Goal: Task Accomplishment & Management: Manage account settings

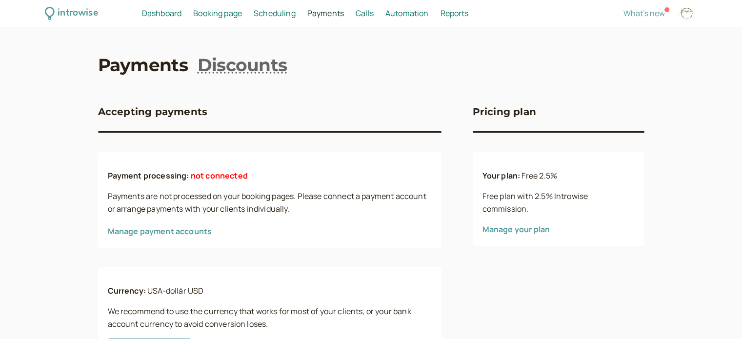
click at [686, 13] on div at bounding box center [687, 14] width 18 height 18
select select "Europe/Budapest"
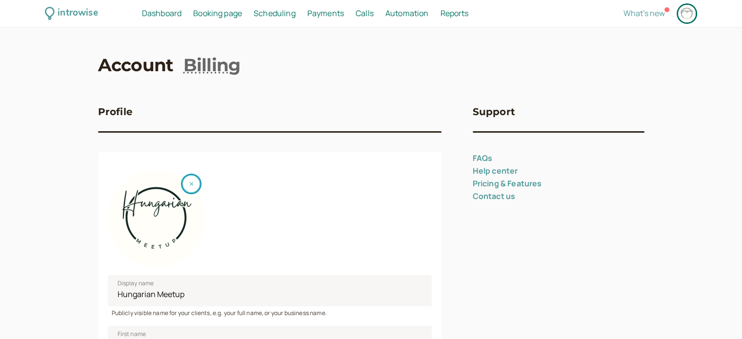
click at [187, 185] on button "button" at bounding box center [191, 184] width 19 height 19
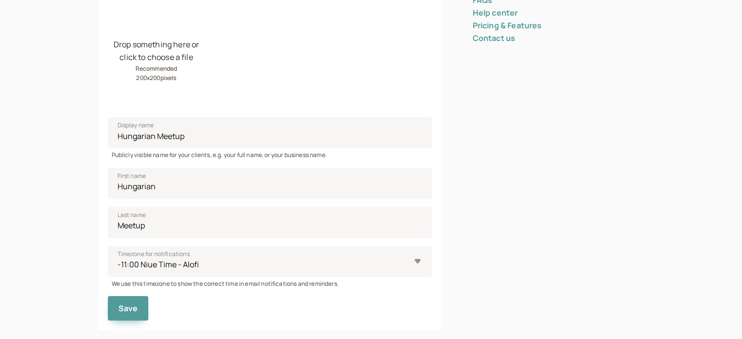
scroll to position [244, 0]
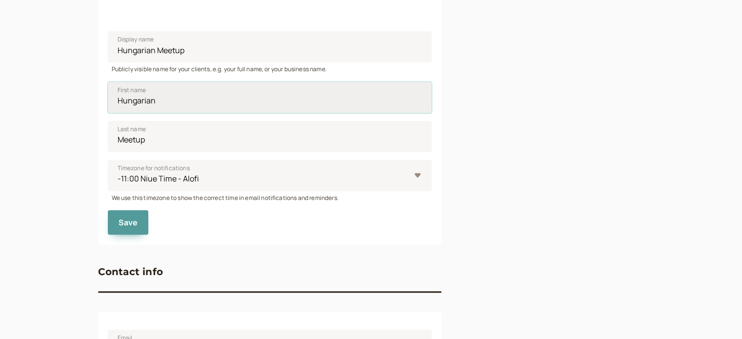
drag, startPoint x: 170, startPoint y: 103, endPoint x: 123, endPoint y: 103, distance: 47.3
click at [123, 103] on input "Hungarian" at bounding box center [270, 97] width 324 height 31
type input "H"
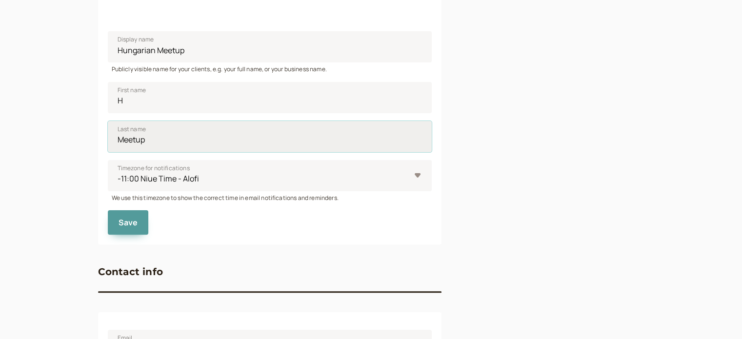
drag, startPoint x: 151, startPoint y: 140, endPoint x: 122, endPoint y: 139, distance: 29.3
click at [122, 139] on input "Meetup" at bounding box center [270, 136] width 324 height 31
type input "M"
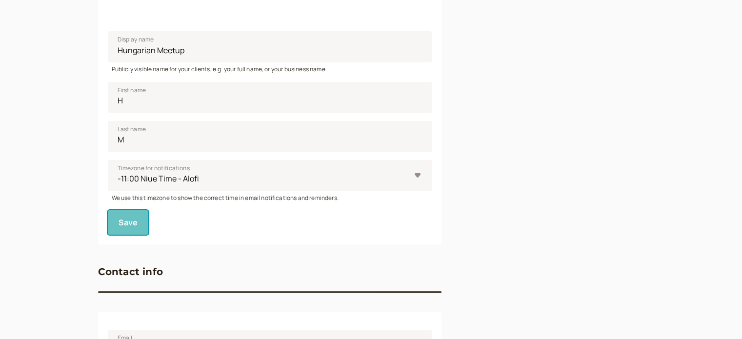
click at [113, 219] on button "Save" at bounding box center [128, 222] width 41 height 24
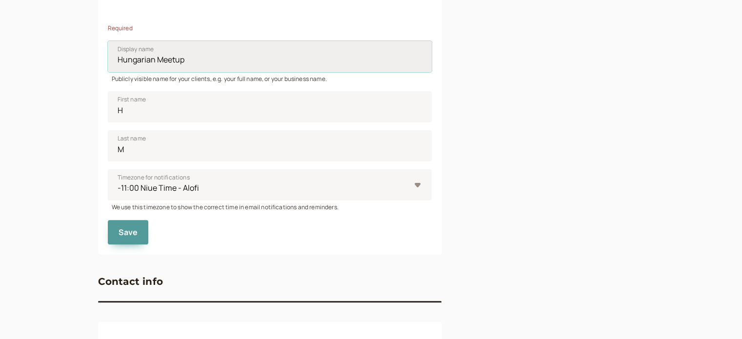
drag, startPoint x: 203, startPoint y: 64, endPoint x: 125, endPoint y: 64, distance: 78.1
click at [125, 64] on input "Hungarian Meetup" at bounding box center [270, 56] width 324 height 31
type input "Hu"
drag, startPoint x: 90, startPoint y: 183, endPoint x: 77, endPoint y: 187, distance: 13.3
click at [86, 183] on div "introwise Dashboard Dashboard Booking page Booking Scheduling Scheduling Paymen…" at bounding box center [371, 157] width 742 height 803
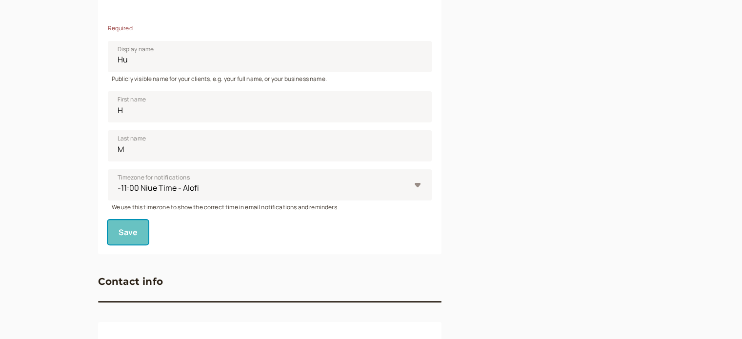
click at [134, 243] on button "Save" at bounding box center [128, 232] width 41 height 24
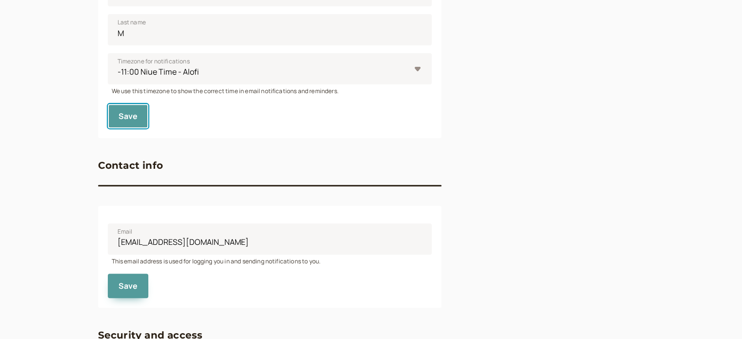
scroll to position [463, 0]
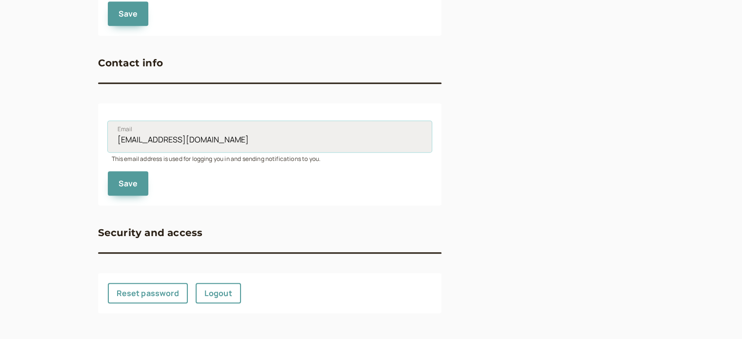
drag, startPoint x: 267, startPoint y: 142, endPoint x: 169, endPoint y: 131, distance: 98.2
click at [169, 131] on input "[EMAIL_ADDRESS][DOMAIN_NAME]" at bounding box center [270, 136] width 324 height 31
click at [171, 137] on input "[EMAIL_ADDRESS][DOMAIN_NAME]" at bounding box center [270, 136] width 324 height 31
drag, startPoint x: 202, startPoint y: 137, endPoint x: 179, endPoint y: 138, distance: 23.0
click at [179, 138] on input "[EMAIL_ADDRESS][DOMAIN_NAME]" at bounding box center [270, 136] width 324 height 31
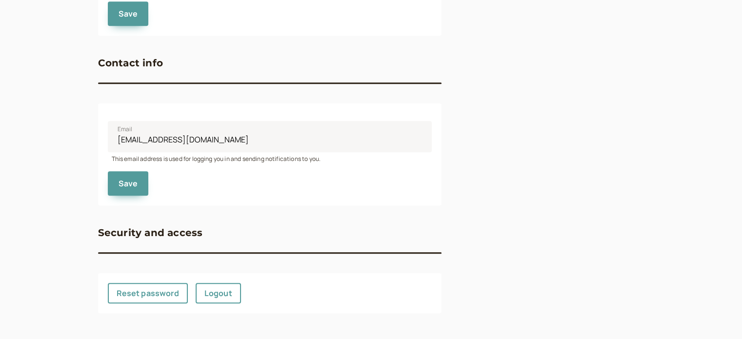
click at [119, 193] on button "Save" at bounding box center [128, 183] width 41 height 24
click at [123, 16] on span "Save" at bounding box center [129, 13] width 20 height 11
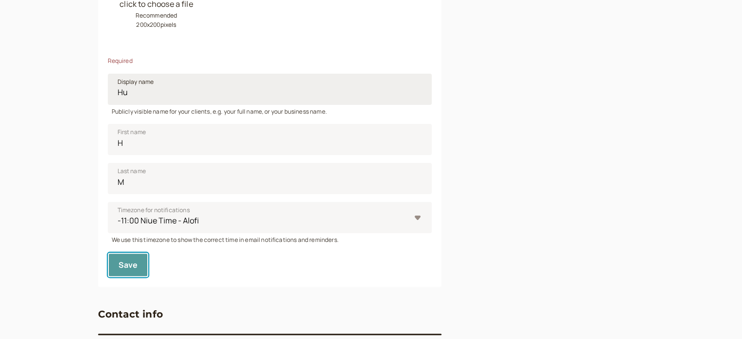
scroll to position [0, 0]
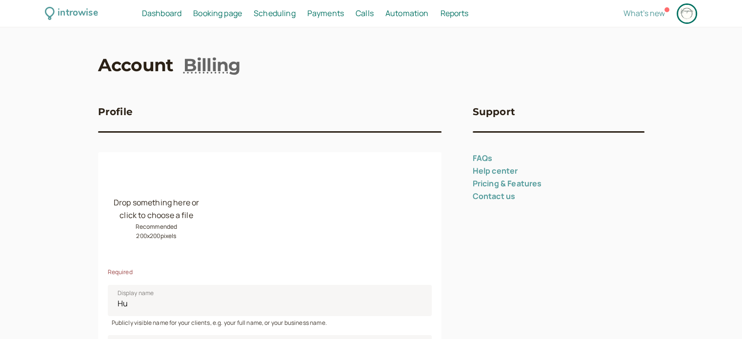
click at [215, 11] on span "Booking page" at bounding box center [217, 13] width 49 height 11
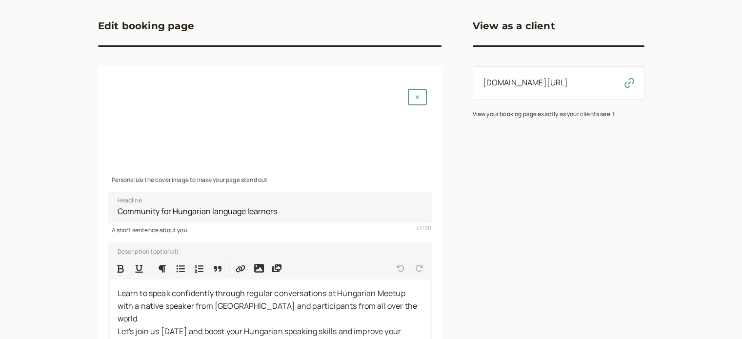
scroll to position [146, 0]
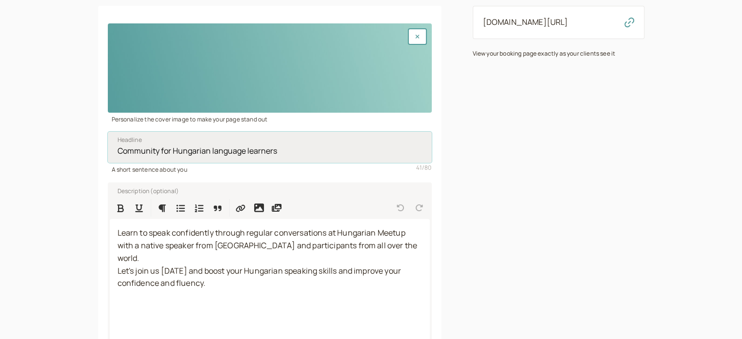
drag, startPoint x: 279, startPoint y: 149, endPoint x: 160, endPoint y: 152, distance: 119.1
click at [160, 152] on input "Community for Hungarian language learners" at bounding box center [270, 147] width 324 height 31
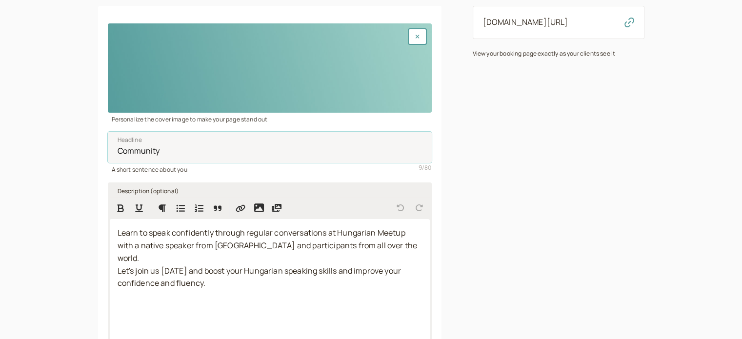
type input "Community"
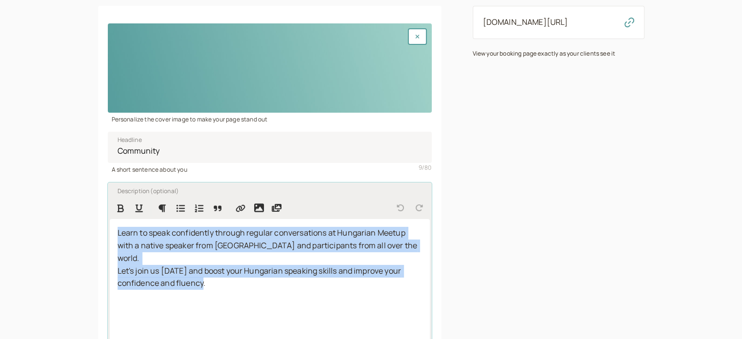
drag, startPoint x: 118, startPoint y: 234, endPoint x: 226, endPoint y: 275, distance: 116.0
click at [226, 275] on p "Learn to speak confidently through regular conversations at Hungarian Meetup wi…" at bounding box center [270, 258] width 305 height 63
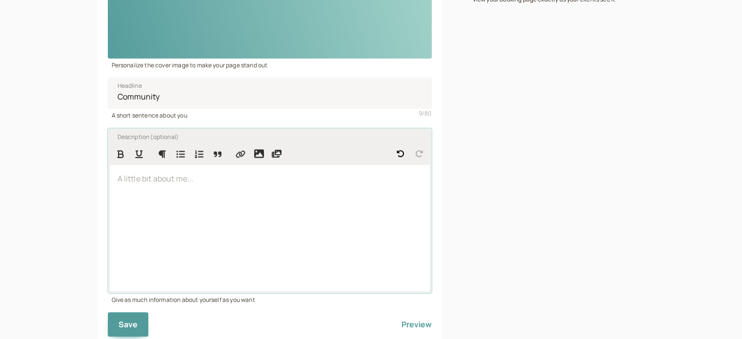
scroll to position [235, 0]
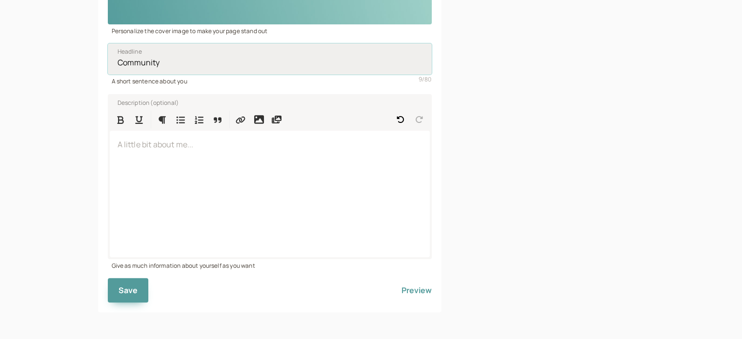
drag, startPoint x: 158, startPoint y: 61, endPoint x: 107, endPoint y: 63, distance: 50.8
click at [108, 62] on input "Community" at bounding box center [270, 58] width 324 height 31
click at [88, 134] on div "introwise Dashboard Dashboard Booking page Booking Scheduling Scheduling Paymen…" at bounding box center [371, 52] width 742 height 574
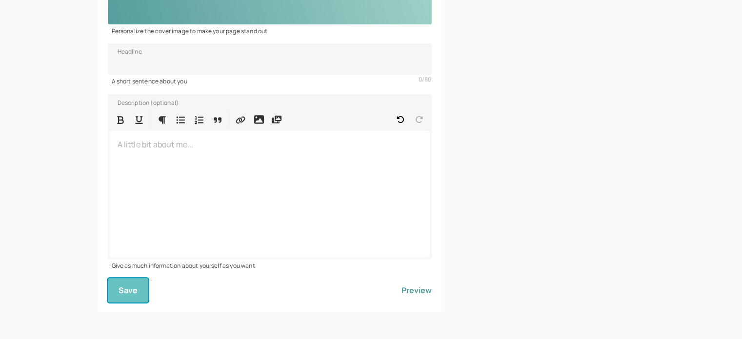
click at [117, 286] on button "Save" at bounding box center [128, 290] width 41 height 24
click at [416, 284] on button "Preview" at bounding box center [417, 290] width 30 height 24
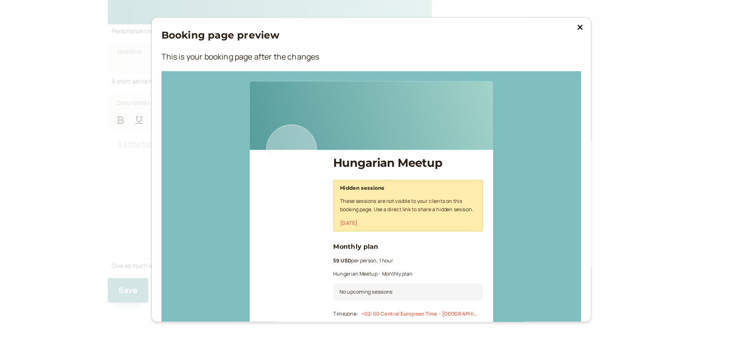
click at [574, 27] on button at bounding box center [580, 27] width 12 height 10
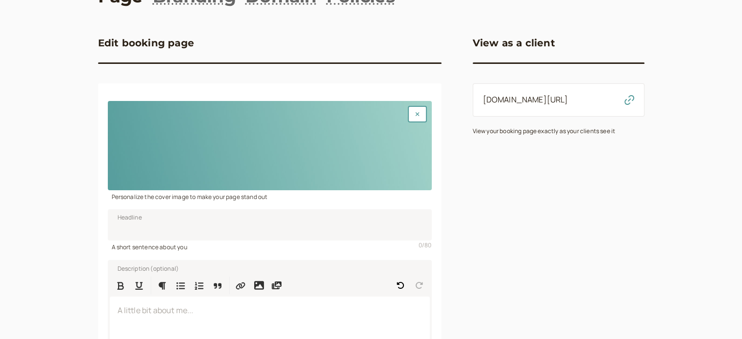
scroll to position [0, 0]
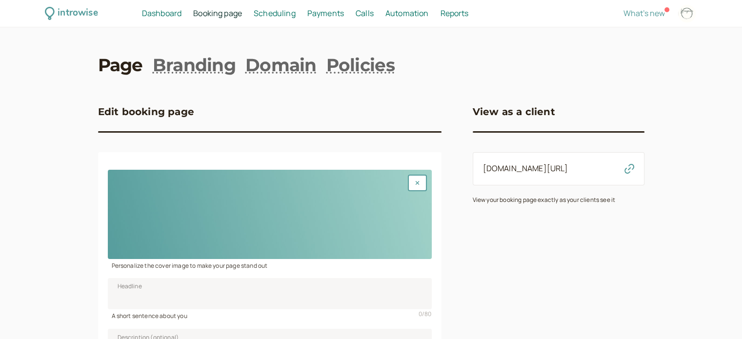
click at [701, 15] on div "introwise Dashboard Dashboard Booking page Booking Scheduling Scheduling Paymen…" at bounding box center [371, 13] width 742 height 27
click at [685, 18] on div at bounding box center [687, 14] width 18 height 18
select select "Europe/[GEOGRAPHIC_DATA]"
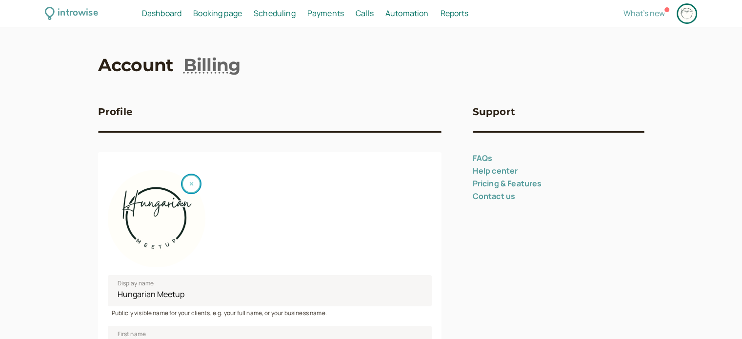
click at [197, 187] on button "button" at bounding box center [191, 184] width 19 height 19
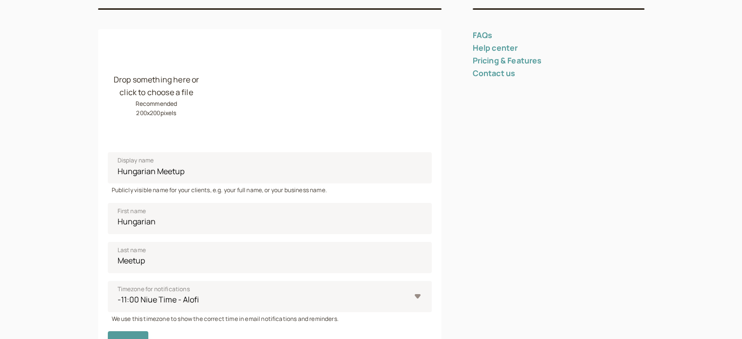
scroll to position [244, 0]
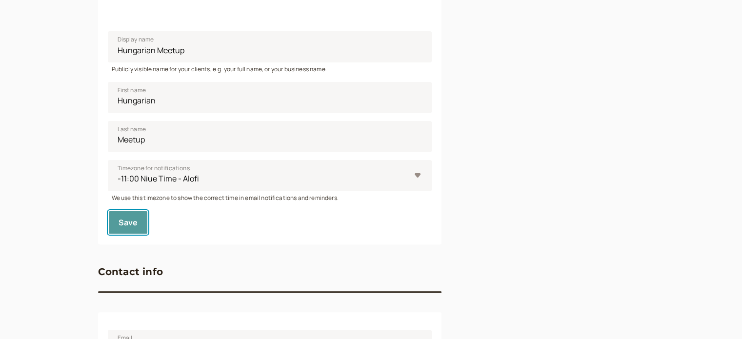
drag, startPoint x: 115, startPoint y: 220, endPoint x: 146, endPoint y: 76, distance: 147.3
click at [66, 82] on div "introwise Dashboard Dashboard Booking page Booking Scheduling Scheduling Paymen…" at bounding box center [371, 153] width 742 height 794
drag, startPoint x: 191, startPoint y: 54, endPoint x: 129, endPoint y: 60, distance: 62.7
click at [129, 60] on input "Hungarian Meetup" at bounding box center [270, 46] width 324 height 31
type input "H"
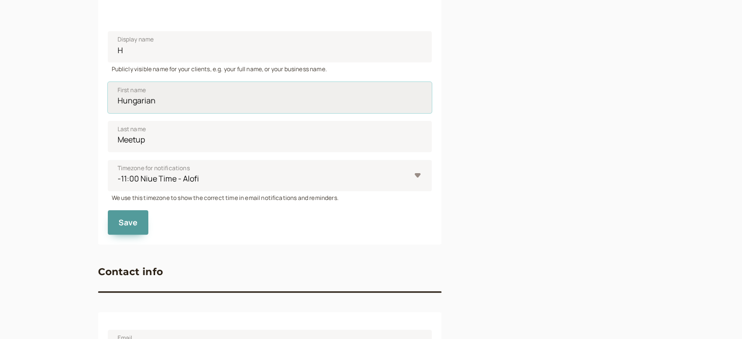
drag, startPoint x: 155, startPoint y: 101, endPoint x: 127, endPoint y: 104, distance: 28.0
click at [127, 104] on input "Hungarian" at bounding box center [270, 97] width 324 height 31
type input "Hu"
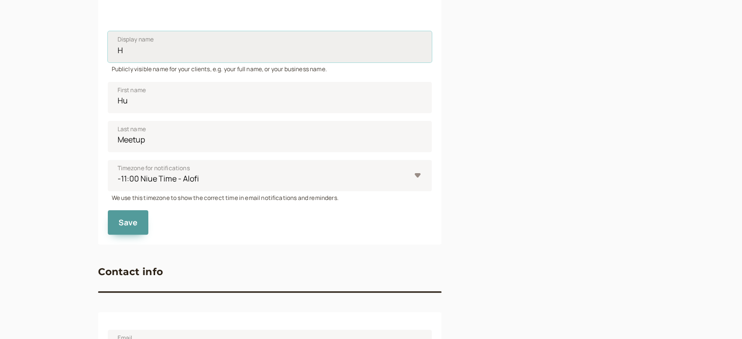
click at [136, 54] on input "H" at bounding box center [270, 46] width 324 height 31
type input "Hg"
drag, startPoint x: 157, startPoint y: 143, endPoint x: 86, endPoint y: 140, distance: 70.3
click at [89, 140] on div "introwise Dashboard Dashboard Booking page Booking Scheduling Scheduling Paymen…" at bounding box center [371, 153] width 742 height 794
click at [63, 165] on div "introwise Dashboard Dashboard Booking page Booking Scheduling Scheduling Paymen…" at bounding box center [371, 153] width 742 height 794
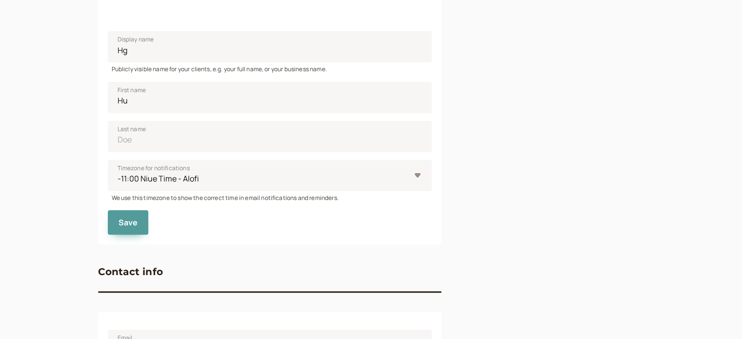
click at [105, 218] on div "Drop something here or click to choose a file Recommended 200 x 200 pixels Disp…" at bounding box center [270, 76] width 344 height 336
click at [111, 220] on button "Save" at bounding box center [128, 222] width 41 height 24
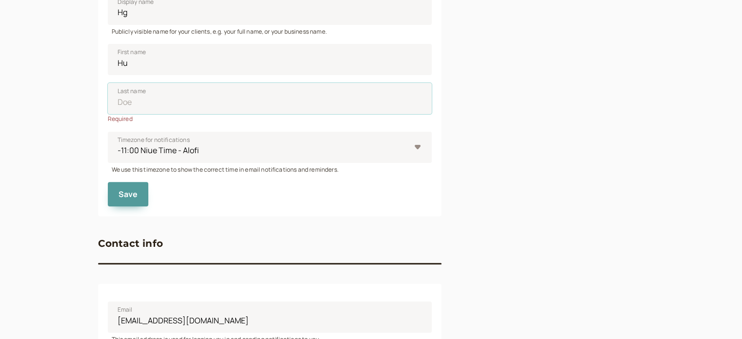
scroll to position [342, 0]
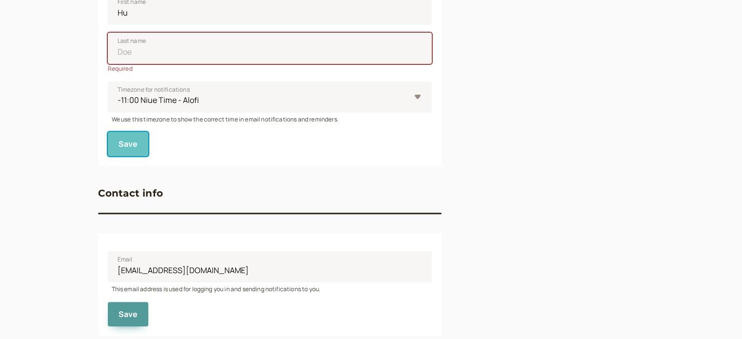
click at [129, 142] on span "Save" at bounding box center [129, 144] width 20 height 11
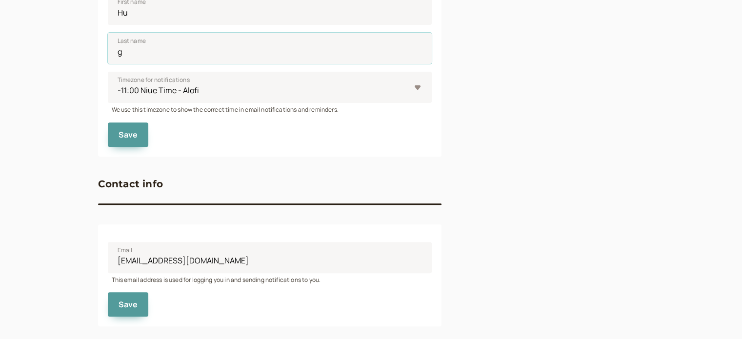
type input "g"
drag, startPoint x: 148, startPoint y: 154, endPoint x: 124, endPoint y: 135, distance: 30.6
click at [121, 134] on span "Save" at bounding box center [129, 134] width 20 height 11
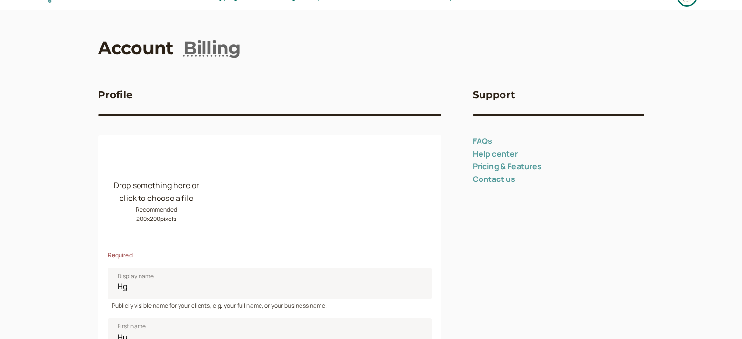
scroll to position [0, 0]
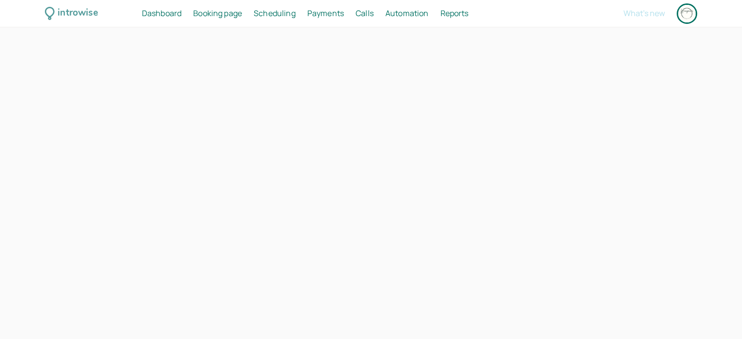
select select "Europe/[GEOGRAPHIC_DATA]"
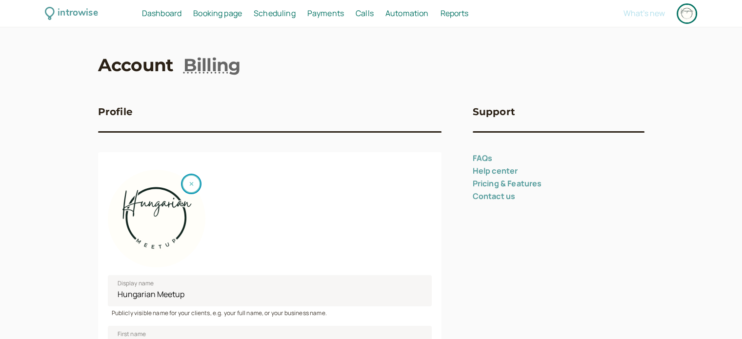
click at [191, 185] on icon "button" at bounding box center [191, 184] width 4 height 6
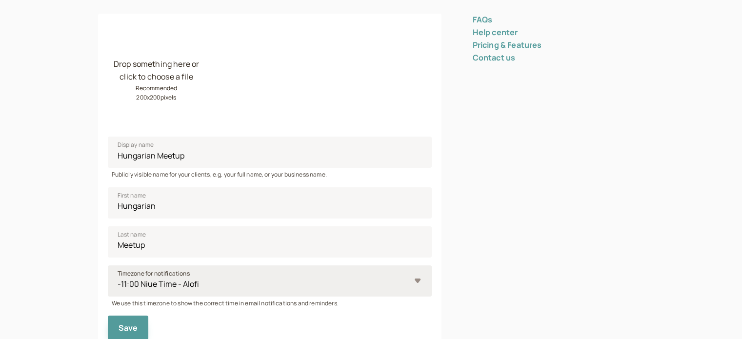
scroll to position [244, 0]
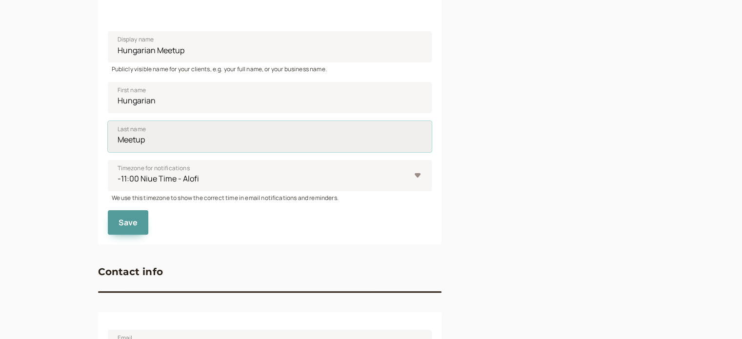
drag, startPoint x: 152, startPoint y: 133, endPoint x: 121, endPoint y: 136, distance: 31.4
click at [121, 136] on input "Meetup" at bounding box center [270, 136] width 324 height 31
type input "M"
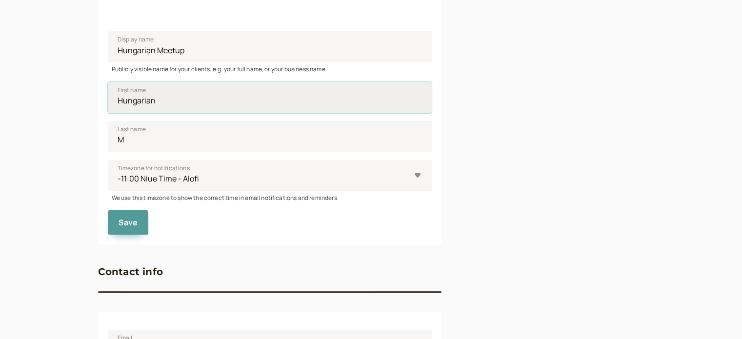
drag, startPoint x: 153, startPoint y: 102, endPoint x: 123, endPoint y: 103, distance: 29.8
click at [123, 103] on input "Hungarian" at bounding box center [270, 97] width 324 height 31
type input "H"
click at [97, 107] on div "introwise Dashboard Dashboard Booking page Booking Scheduling Scheduling Paymen…" at bounding box center [371, 153] width 742 height 794
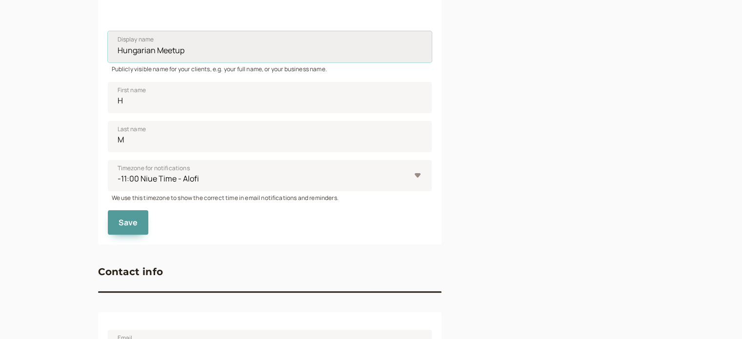
drag, startPoint x: 182, startPoint y: 48, endPoint x: 126, endPoint y: 45, distance: 55.2
click at [126, 45] on input "Hungarian Meetup" at bounding box center [270, 46] width 324 height 31
type input "Hu"
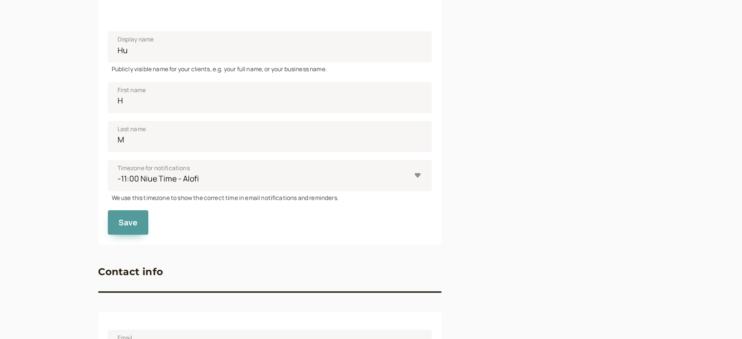
click at [85, 102] on div "introwise Dashboard Dashboard Booking page Booking Scheduling Scheduling Paymen…" at bounding box center [371, 153] width 742 height 794
click at [122, 219] on span "Save" at bounding box center [129, 222] width 20 height 11
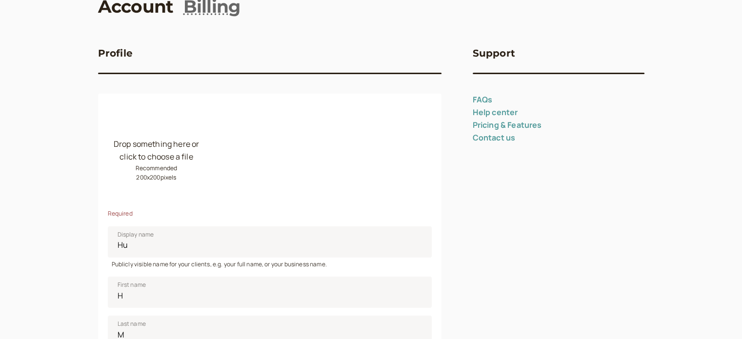
scroll to position [195, 0]
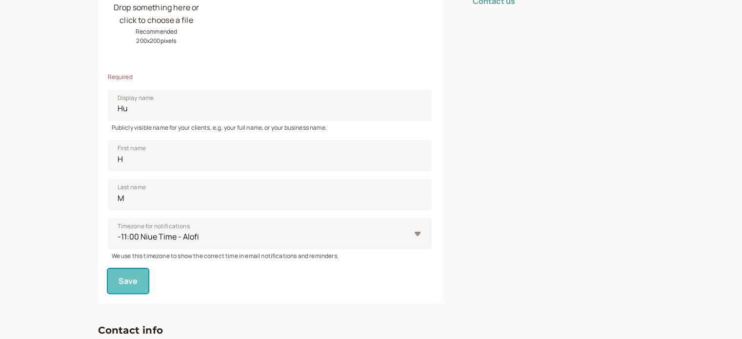
click at [122, 281] on span "Save" at bounding box center [129, 281] width 20 height 11
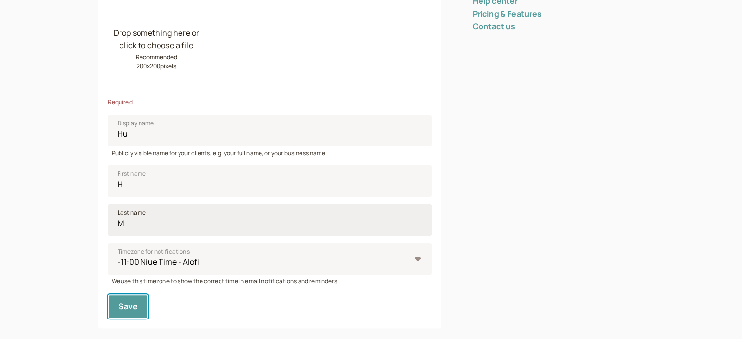
scroll to position [0, 0]
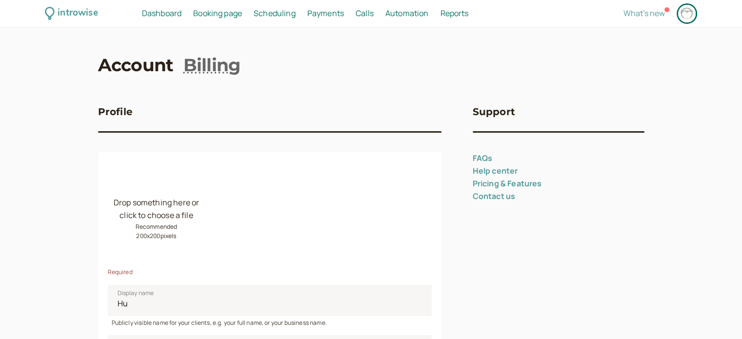
click at [203, 12] on span "Booking page" at bounding box center [217, 13] width 49 height 11
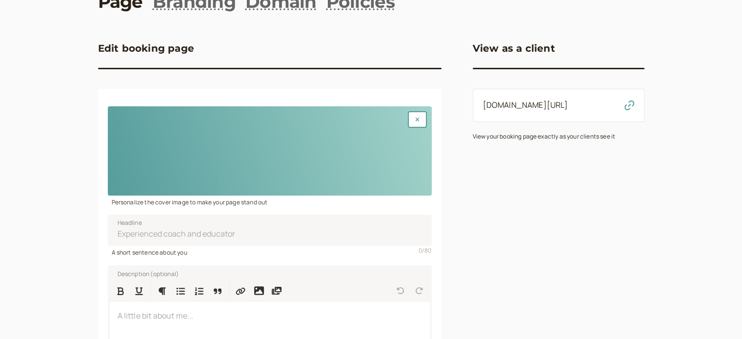
scroll to position [146, 0]
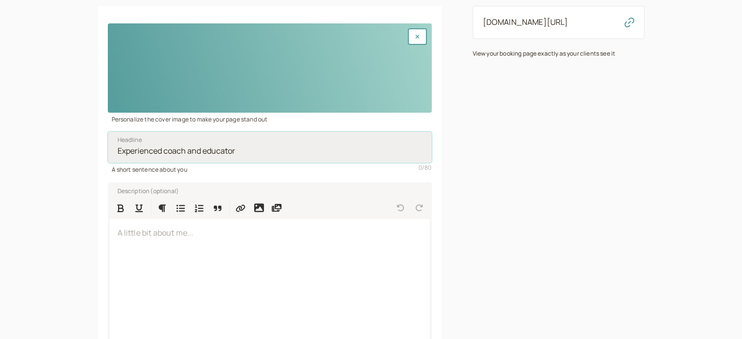
drag, startPoint x: 270, startPoint y: 150, endPoint x: 207, endPoint y: 148, distance: 63.0
click at [207, 148] on input "Headline" at bounding box center [270, 147] width 324 height 31
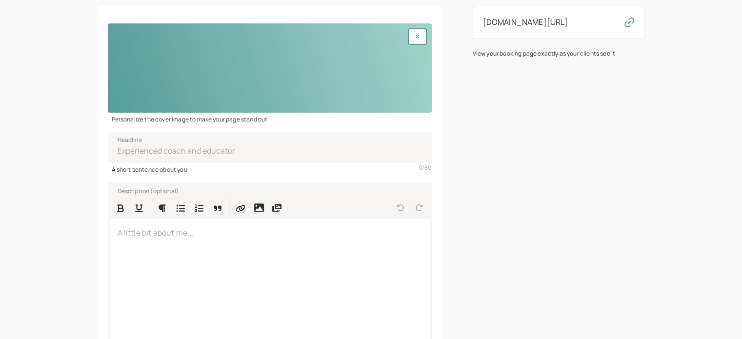
click at [58, 117] on div "introwise Dashboard Dashboard Booking page Booking Scheduling Scheduling Paymen…" at bounding box center [371, 141] width 742 height 574
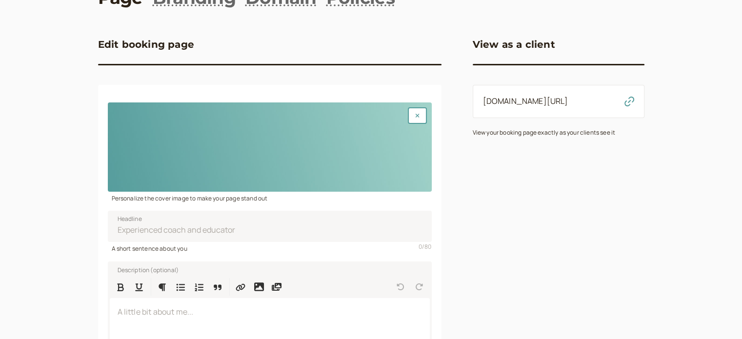
scroll to position [0, 0]
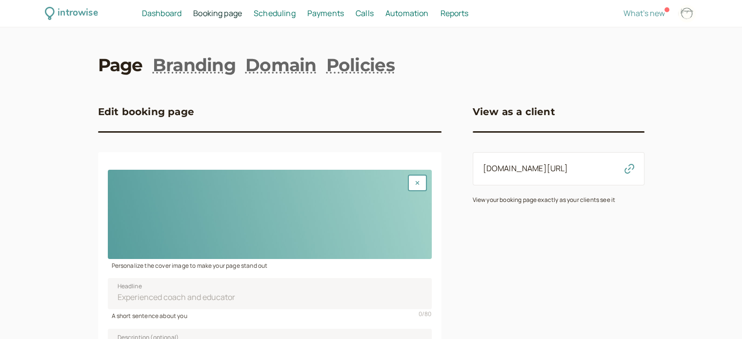
click at [295, 11] on span "Scheduling" at bounding box center [275, 13] width 42 height 11
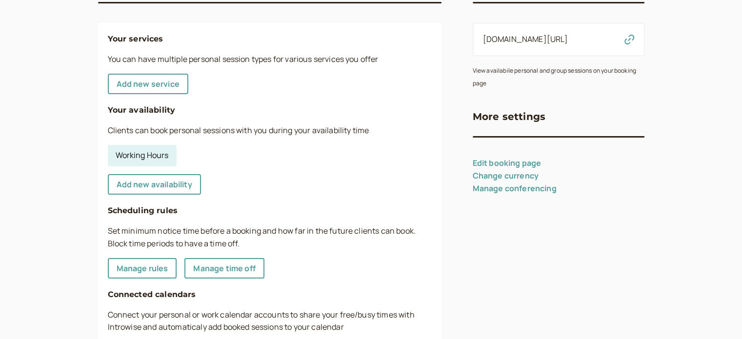
scroll to position [146, 0]
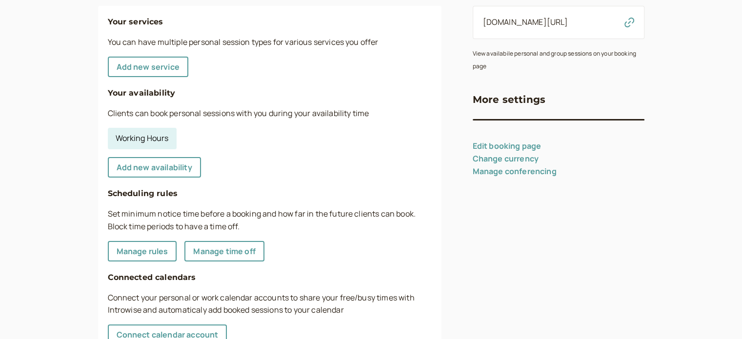
click at [149, 137] on link "Working Hours" at bounding box center [142, 138] width 69 height 21
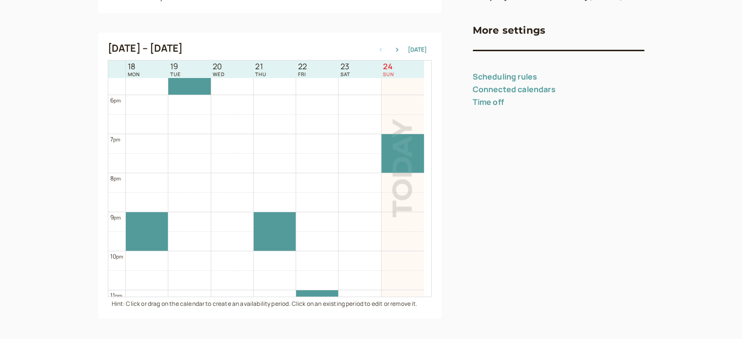
scroll to position [669, 0]
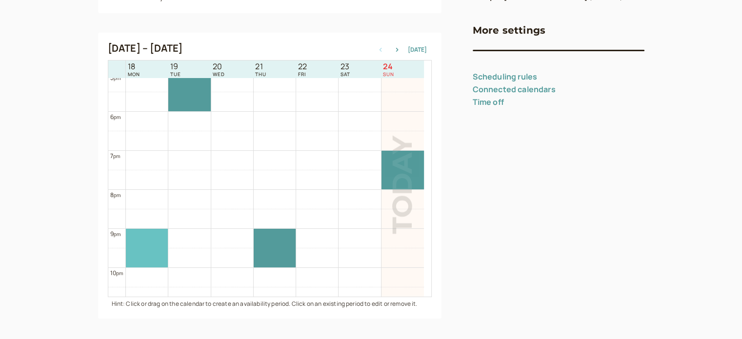
click at [153, 247] on div at bounding box center [147, 248] width 42 height 39
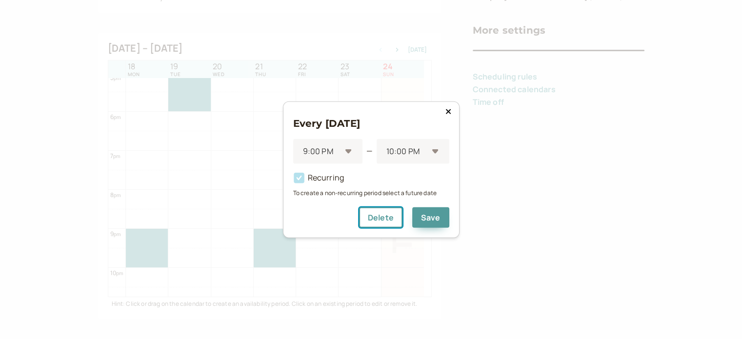
click at [394, 217] on button "Delete" at bounding box center [380, 217] width 43 height 20
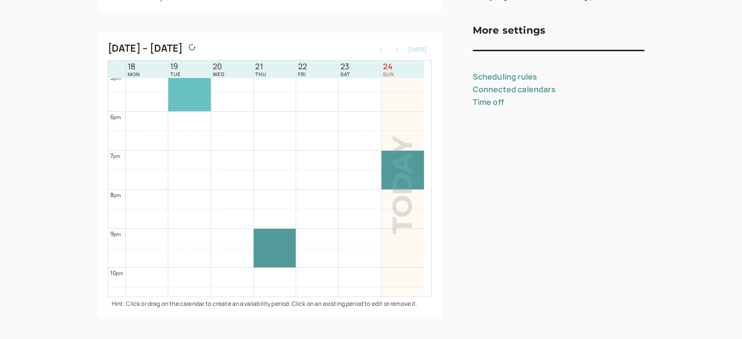
click at [207, 102] on div at bounding box center [189, 92] width 42 height 39
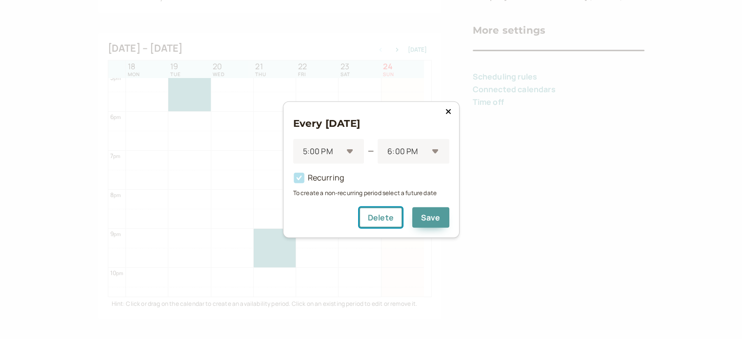
click at [379, 224] on button "Delete" at bounding box center [380, 217] width 43 height 20
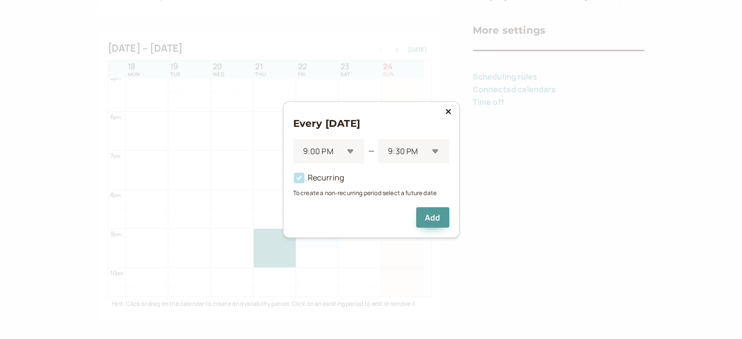
click at [288, 251] on div "Every Friday 9:00 PM — 9:30 PM Recurring To create a non-recurring period selec…" at bounding box center [371, 169] width 742 height 339
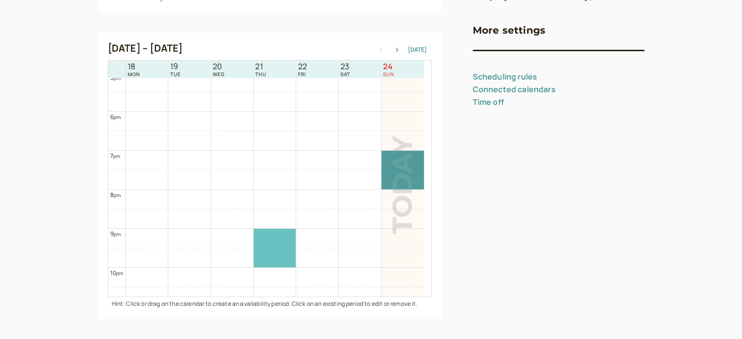
click at [287, 247] on div at bounding box center [275, 248] width 42 height 39
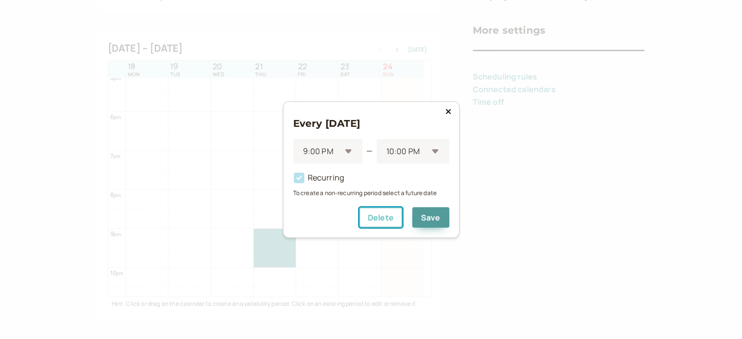
click at [373, 217] on button "Delete" at bounding box center [380, 217] width 43 height 20
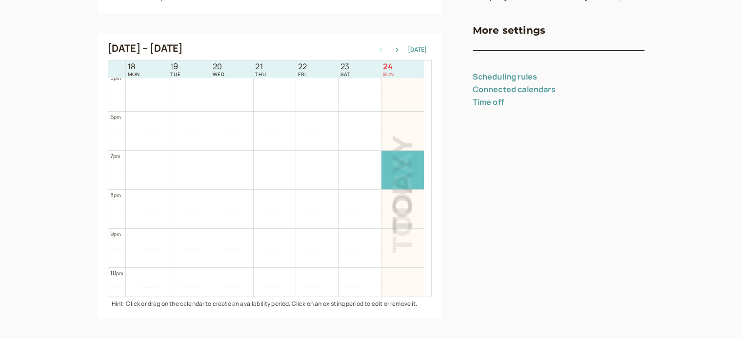
click at [392, 154] on div at bounding box center [403, 170] width 42 height 39
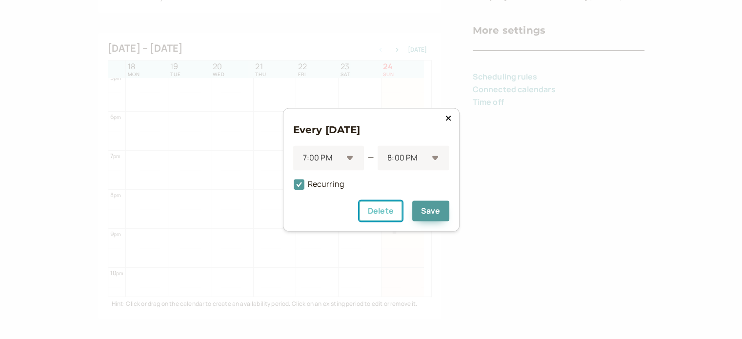
click at [386, 217] on button "Delete" at bounding box center [380, 211] width 43 height 20
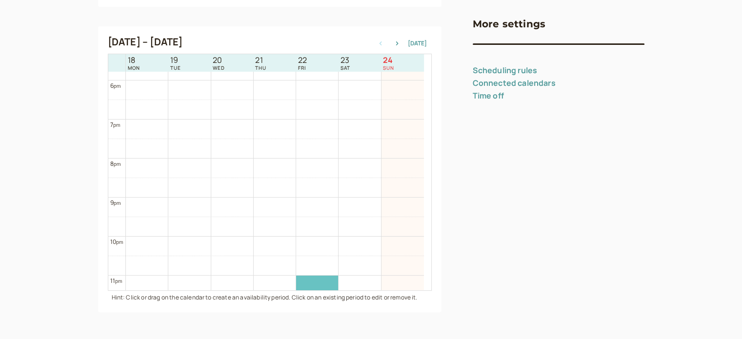
scroll to position [718, 0]
click at [306, 269] on div at bounding box center [317, 266] width 42 height 29
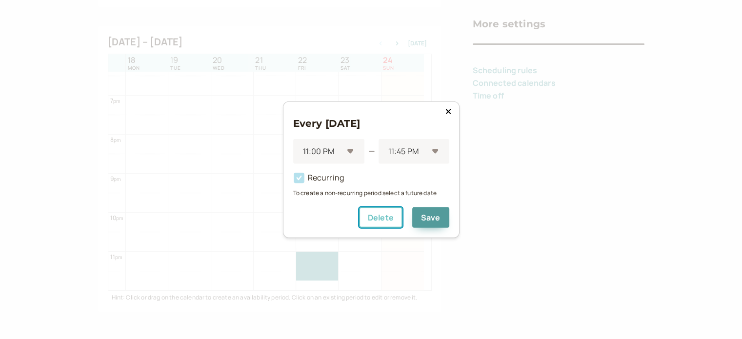
click at [378, 216] on button "Delete" at bounding box center [380, 217] width 43 height 20
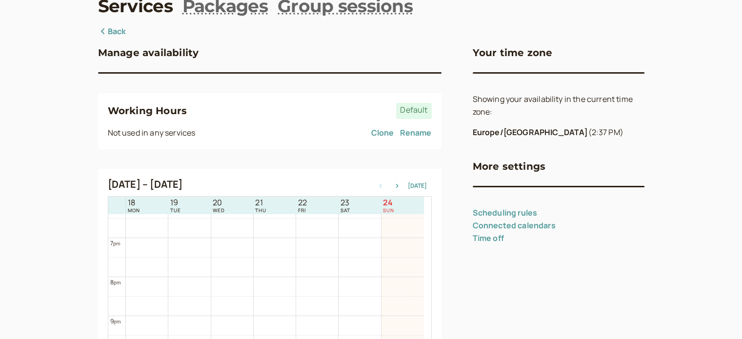
scroll to position [0, 0]
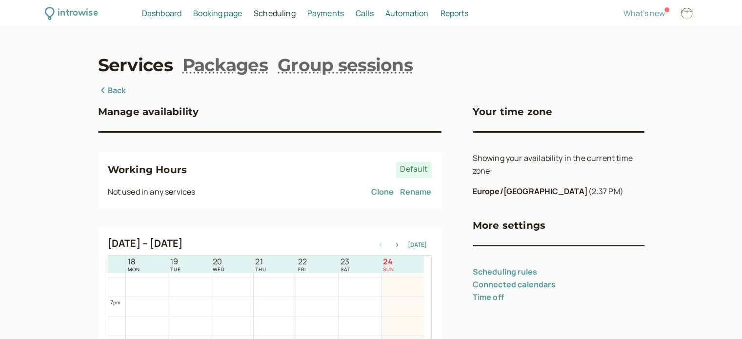
click at [105, 89] on icon at bounding box center [103, 90] width 10 height 8
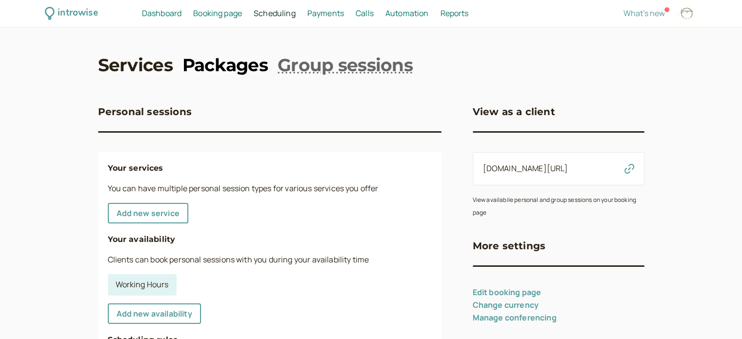
click at [262, 67] on link "Packages" at bounding box center [225, 65] width 85 height 24
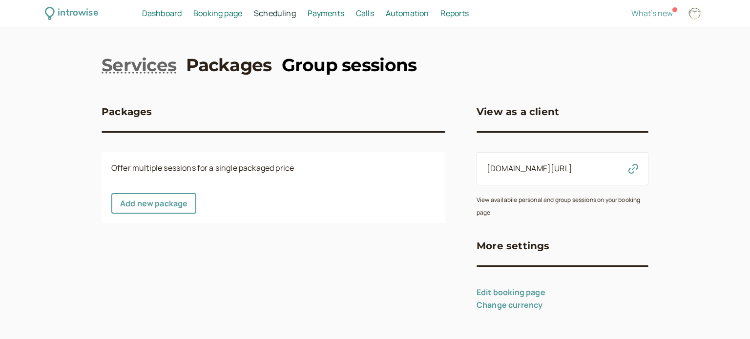
click at [341, 70] on link "Group sessions" at bounding box center [349, 65] width 135 height 24
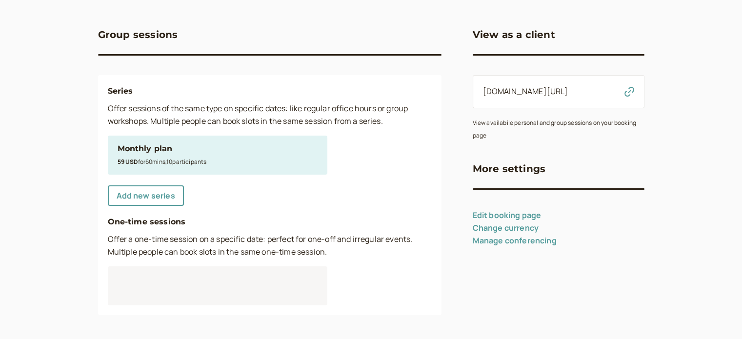
scroll to position [80, 0]
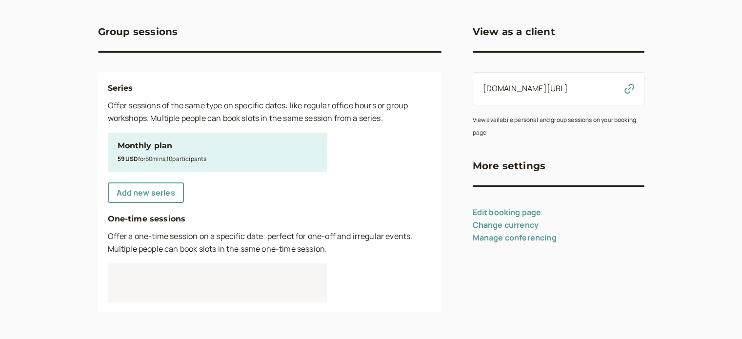
click at [152, 157] on small "59 USD for 60 min s , 10 participant s" at bounding box center [162, 159] width 89 height 8
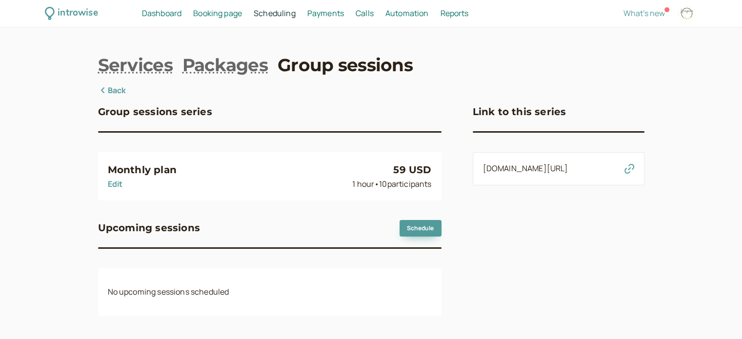
click at [109, 184] on link "Edit" at bounding box center [115, 184] width 15 height 11
select select "60"
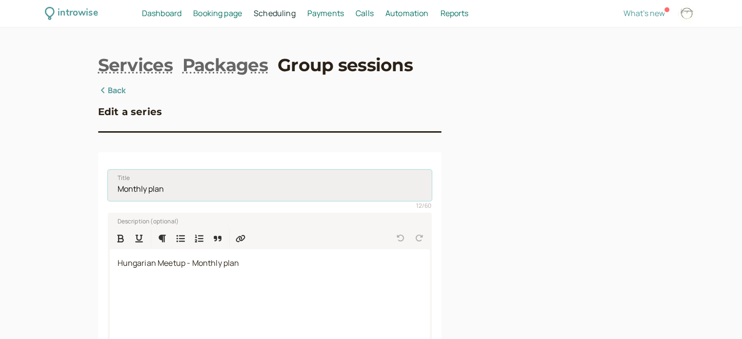
drag, startPoint x: 207, startPoint y: 179, endPoint x: 110, endPoint y: 189, distance: 98.1
click at [110, 189] on input "Monthly plan" at bounding box center [270, 185] width 324 height 31
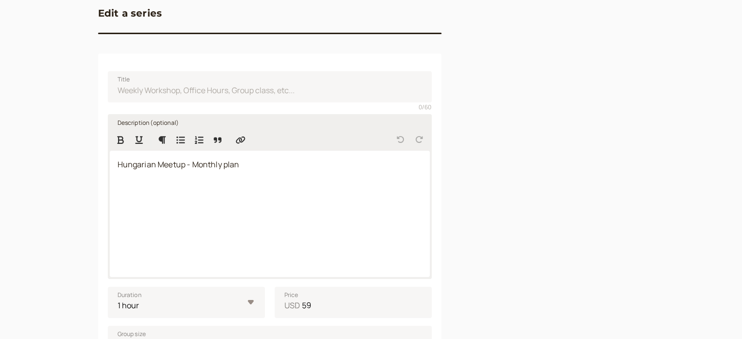
scroll to position [146, 0]
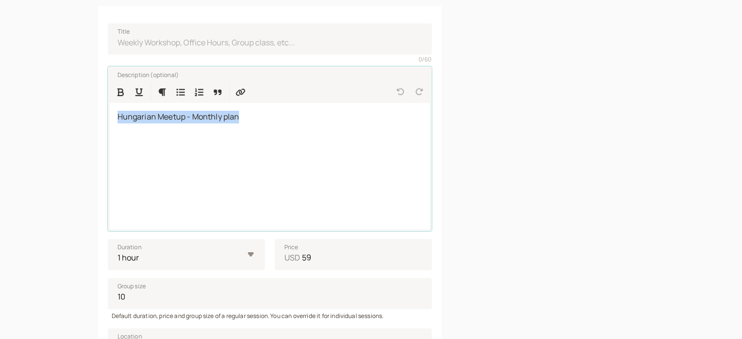
drag, startPoint x: 254, startPoint y: 118, endPoint x: 0, endPoint y: 118, distance: 254.3
click at [0, 118] on div "introwise Dashboard Dashboard Booking page Booking Scheduling Scheduling Paymen…" at bounding box center [371, 218] width 742 height 729
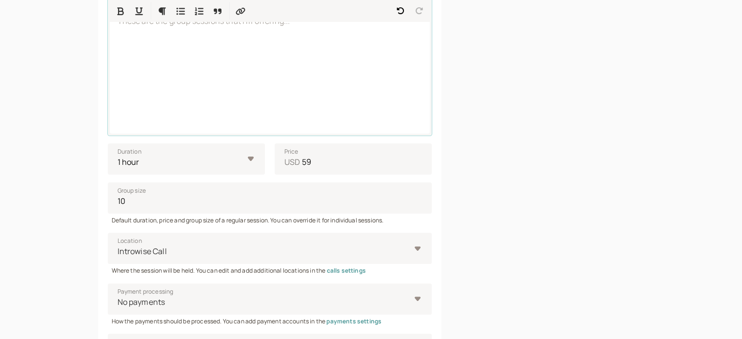
scroll to position [293, 0]
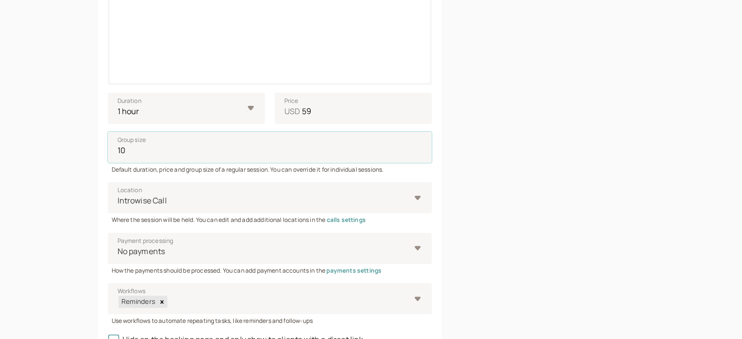
drag, startPoint x: 163, startPoint y: 154, endPoint x: 61, endPoint y: 146, distance: 102.8
click at [61, 146] on div "introwise Dashboard Dashboard Booking page Booking Scheduling Scheduling Paymen…" at bounding box center [371, 71] width 742 height 729
drag, startPoint x: 310, startPoint y: 111, endPoint x: 297, endPoint y: 107, distance: 13.6
click at [297, 107] on label "Price USD 59" at bounding box center [353, 108] width 157 height 31
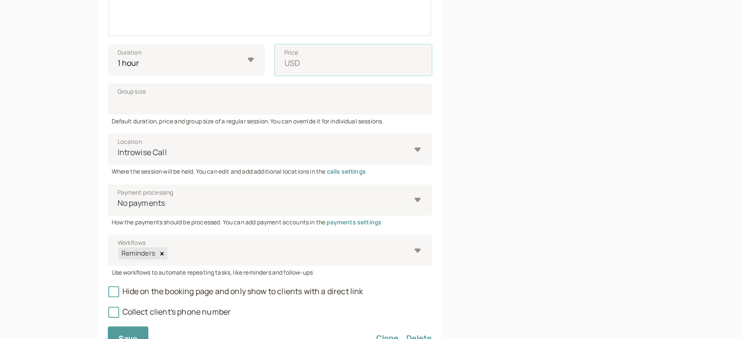
scroll to position [389, 0]
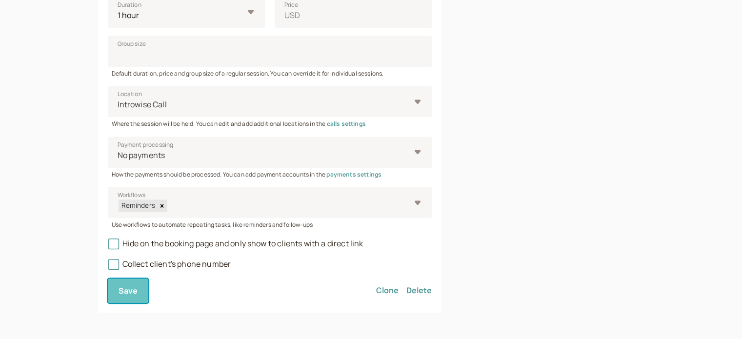
click at [123, 280] on button "Save" at bounding box center [128, 291] width 41 height 24
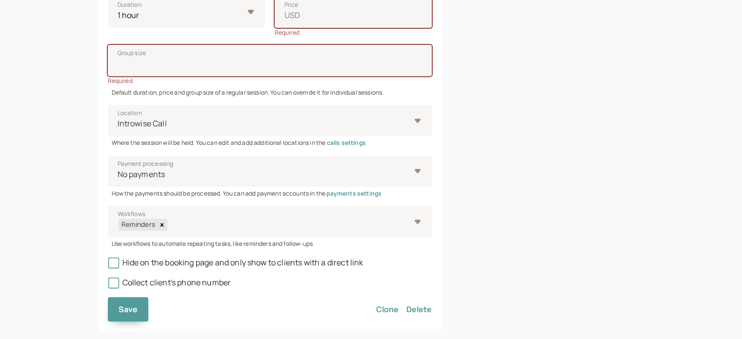
scroll to position [16, 0]
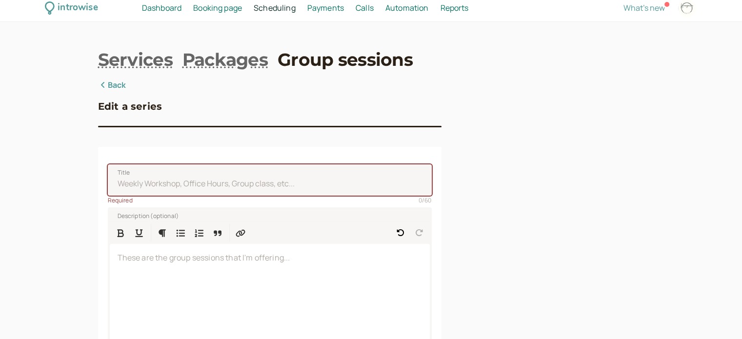
scroll to position [0, 0]
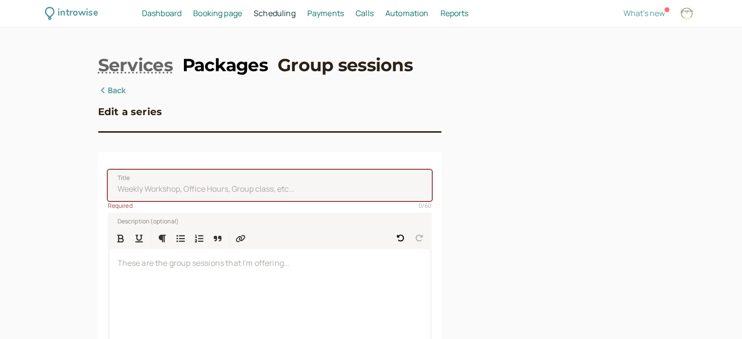
click at [243, 70] on link "Packages" at bounding box center [225, 65] width 85 height 24
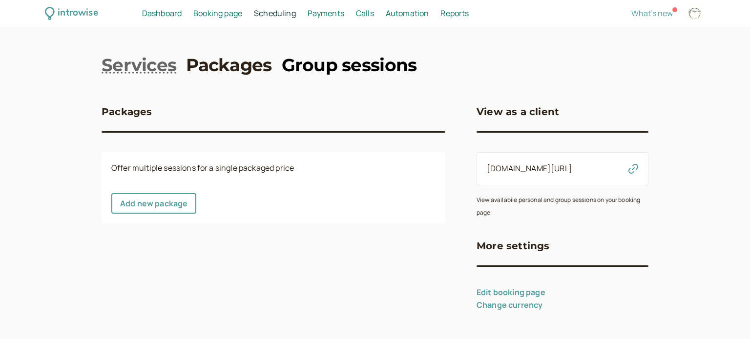
click at [331, 68] on link "Group sessions" at bounding box center [349, 65] width 135 height 24
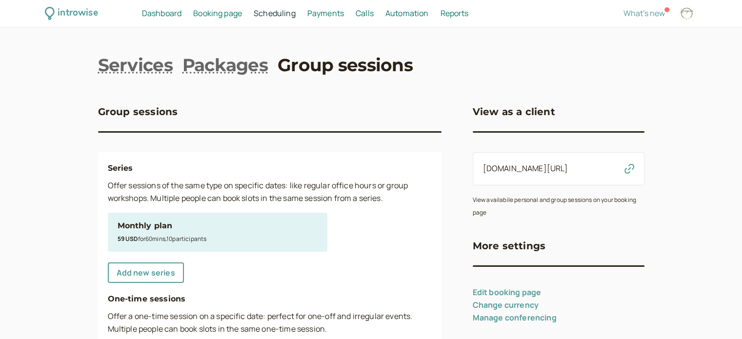
click at [149, 241] on small "59 USD for 60 min s , 10 participant s" at bounding box center [162, 239] width 89 height 8
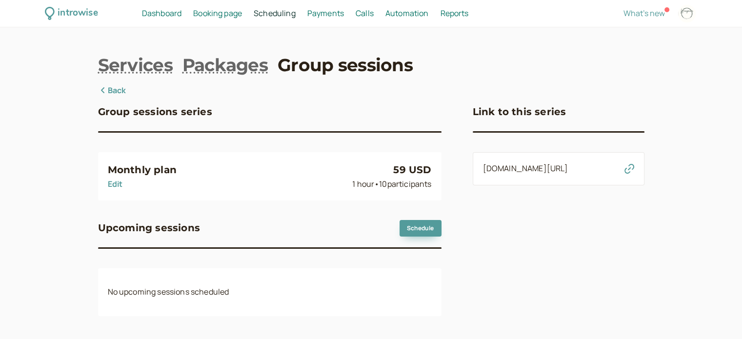
click at [118, 181] on link "Edit" at bounding box center [115, 184] width 15 height 11
select select "60"
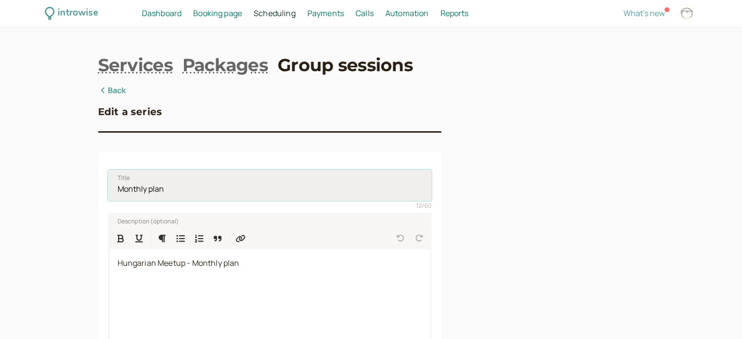
drag, startPoint x: 174, startPoint y: 180, endPoint x: 107, endPoint y: 184, distance: 67.0
click at [108, 184] on input "Monthly plan" at bounding box center [270, 185] width 324 height 31
type input "m"
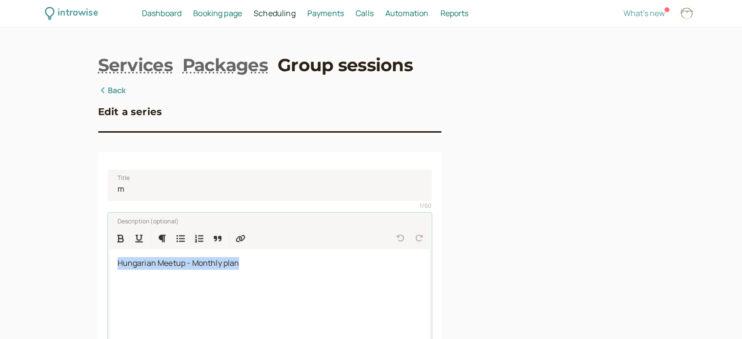
drag, startPoint x: 247, startPoint y: 266, endPoint x: 21, endPoint y: 245, distance: 227.0
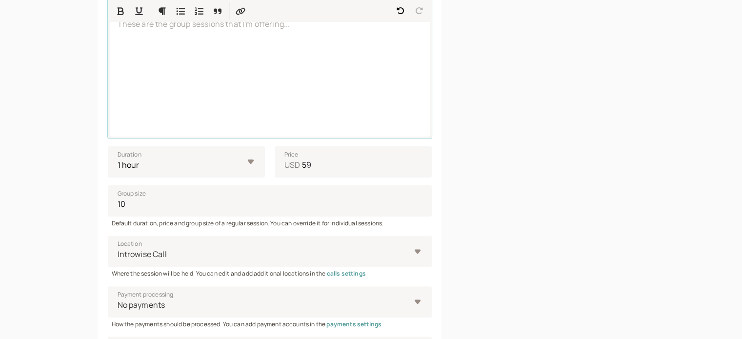
scroll to position [293, 0]
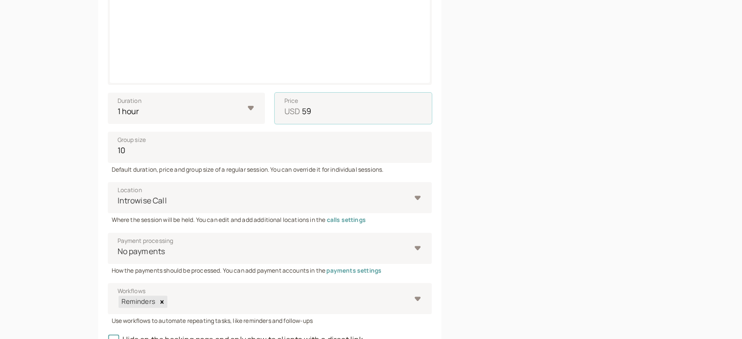
drag, startPoint x: 281, startPoint y: 110, endPoint x: 273, endPoint y: 112, distance: 7.6
click at [273, 112] on div "Duration 10 mins 15 mins 30 mins 45 mins 1 hour 1.5 hours 2 hours Price USD 59" at bounding box center [270, 108] width 324 height 31
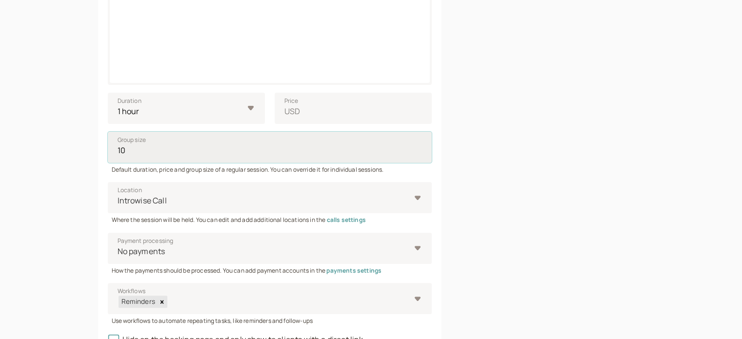
drag, startPoint x: 127, startPoint y: 153, endPoint x: 109, endPoint y: 154, distance: 18.1
click at [110, 153] on input "10" at bounding box center [270, 147] width 324 height 31
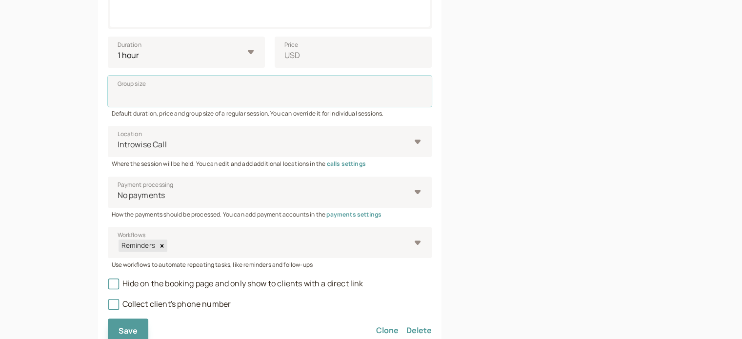
scroll to position [389, 0]
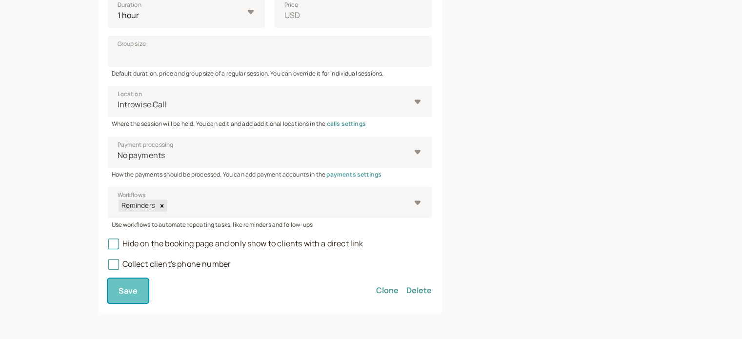
click at [124, 296] on button "Save" at bounding box center [128, 291] width 41 height 24
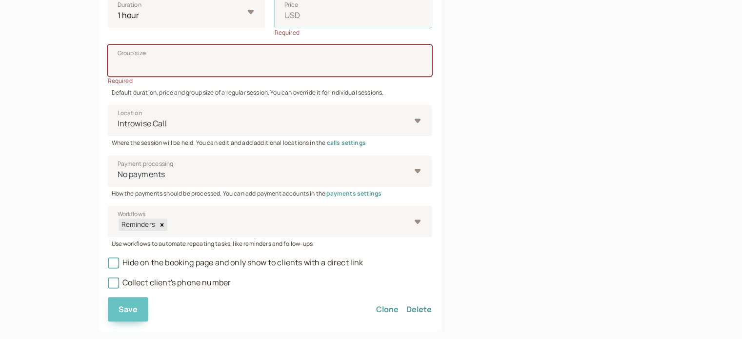
scroll to position [385, 0]
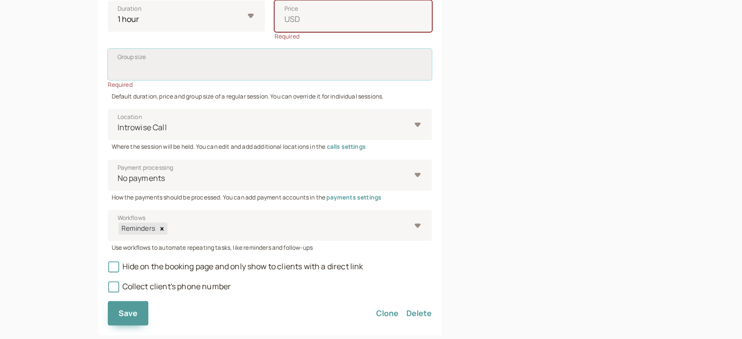
click at [128, 67] on input "Group size" at bounding box center [270, 64] width 324 height 31
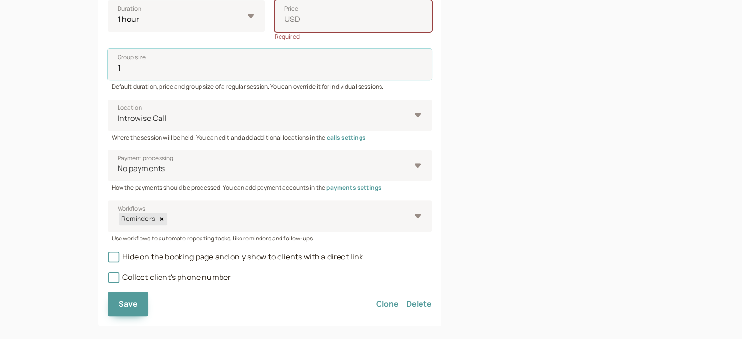
type input "1"
click at [121, 307] on span "Save" at bounding box center [129, 304] width 20 height 11
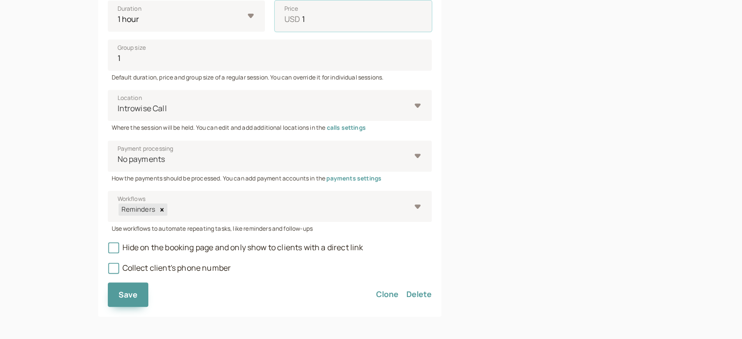
type input "1"
drag, startPoint x: 128, startPoint y: 313, endPoint x: 128, endPoint y: 306, distance: 6.4
click at [128, 309] on div "Title m 1 / 60 Description (optional) These are the group sessions that I'm off…" at bounding box center [270, 41] width 344 height 549
click at [128, 306] on div "Title m 1 / 60 Description (optional) These are the group sessions that I'm off…" at bounding box center [270, 41] width 344 height 549
click at [128, 300] on button "Save" at bounding box center [128, 295] width 41 height 24
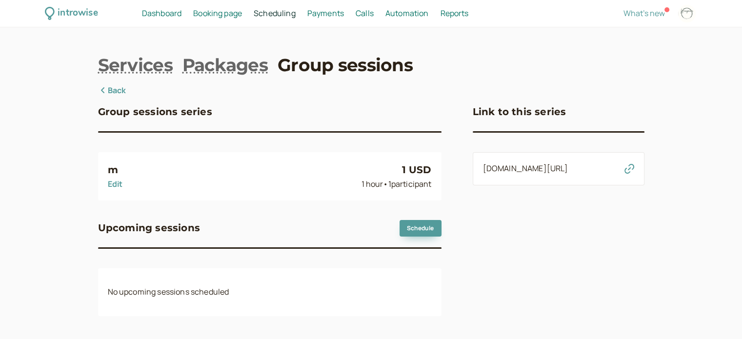
click at [110, 182] on link "Edit" at bounding box center [115, 184] width 15 height 11
select select "60"
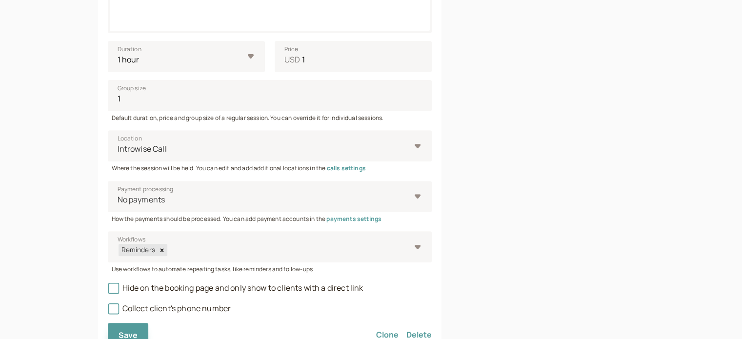
scroll to position [389, 0]
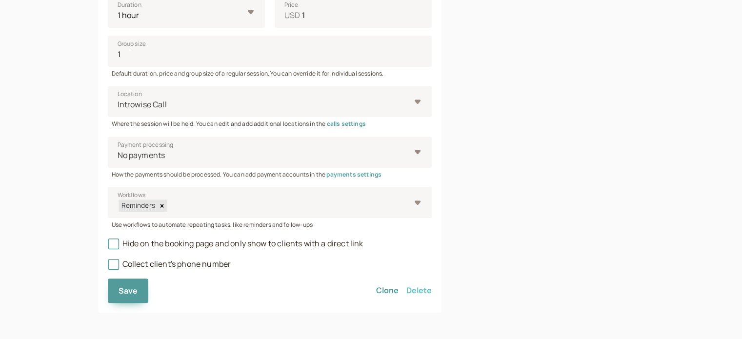
click at [413, 287] on button "Delete" at bounding box center [419, 291] width 25 height 24
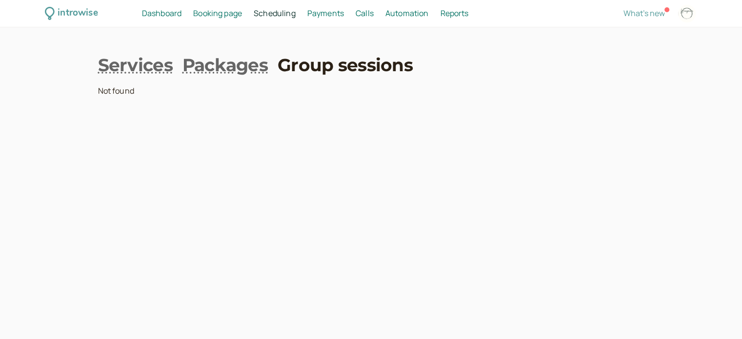
scroll to position [0, 0]
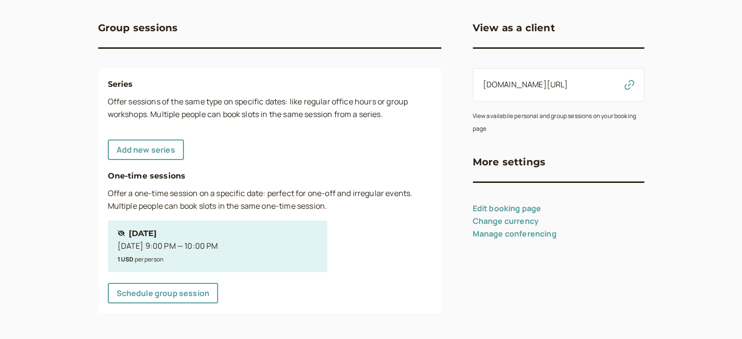
scroll to position [84, 0]
click at [167, 228] on div "Hidden session Tuesday" at bounding box center [168, 233] width 101 height 13
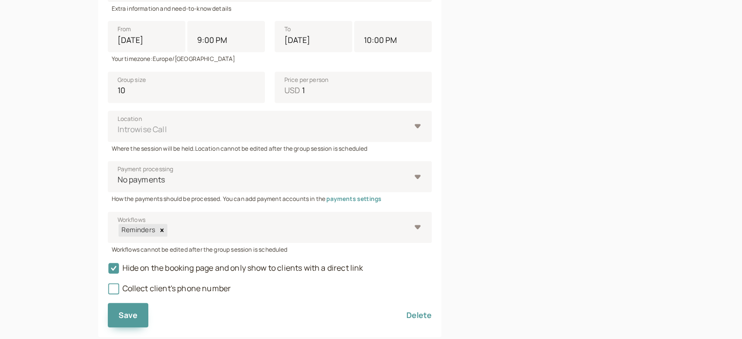
scroll to position [400, 0]
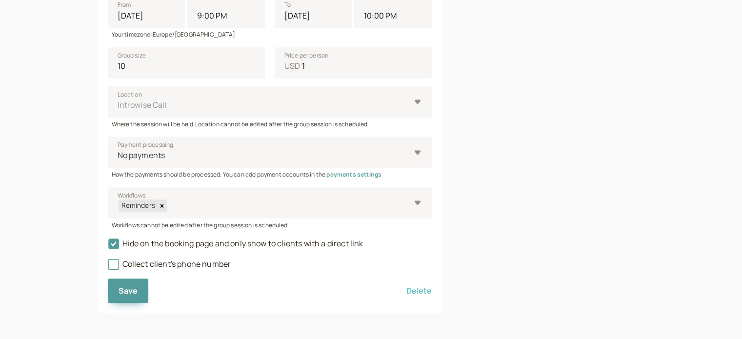
click at [418, 293] on button "Delete" at bounding box center [419, 291] width 25 height 24
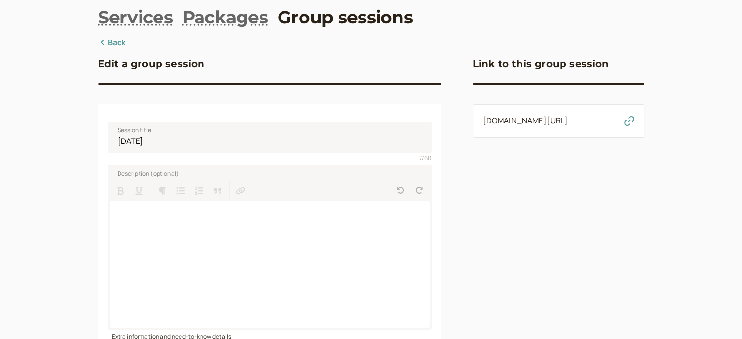
scroll to position [0, 0]
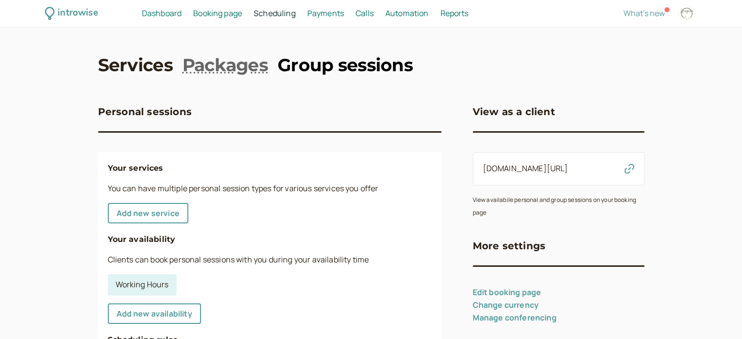
click at [310, 73] on link "Group sessions" at bounding box center [345, 65] width 135 height 24
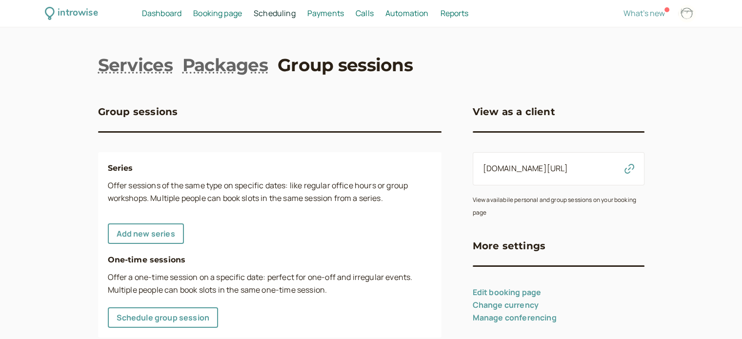
scroll to position [25, 0]
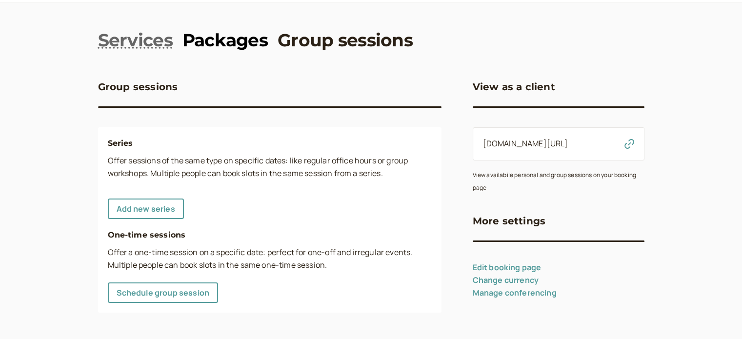
click at [257, 45] on link "Packages" at bounding box center [225, 40] width 85 height 24
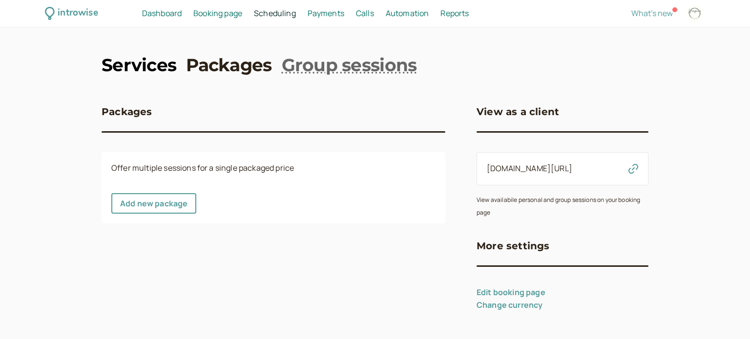
click at [153, 66] on link "Services" at bounding box center [139, 65] width 75 height 24
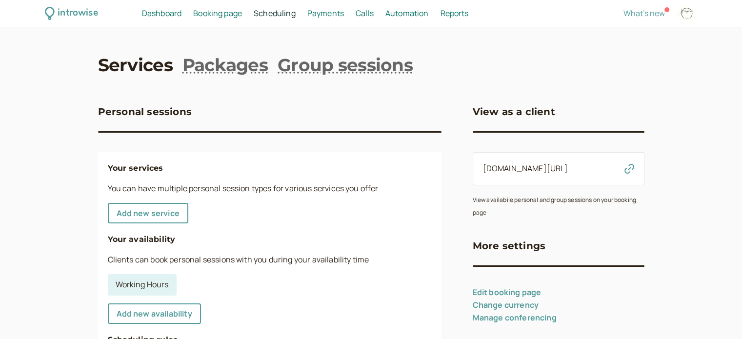
click at [163, 10] on span "Dashboard" at bounding box center [162, 13] width 40 height 11
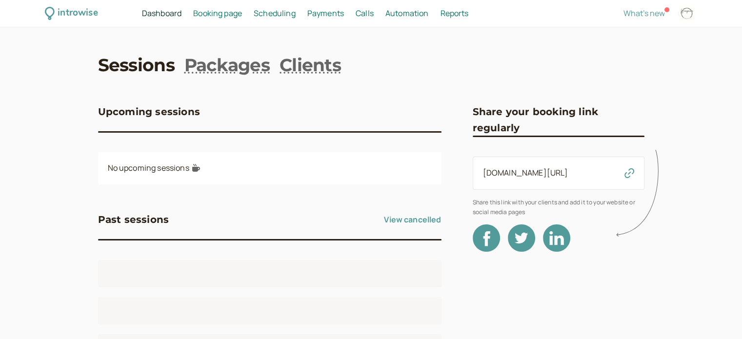
click at [210, 13] on span "Booking page" at bounding box center [217, 13] width 49 height 11
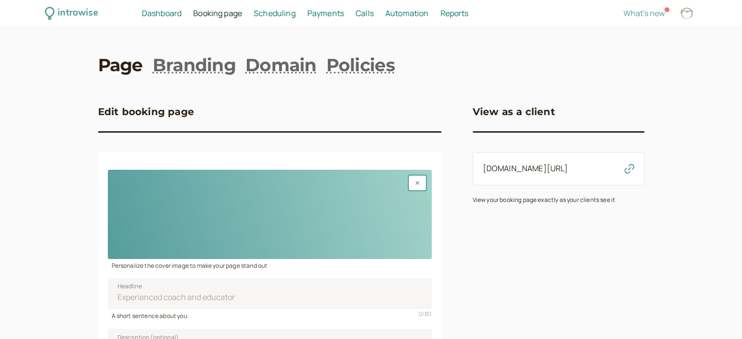
click at [271, 6] on div "introwise Dashboard Dashboard Booking page Booking Scheduling Scheduling Paymen…" at bounding box center [371, 13] width 742 height 27
click at [279, 15] on span "Scheduling" at bounding box center [275, 13] width 42 height 11
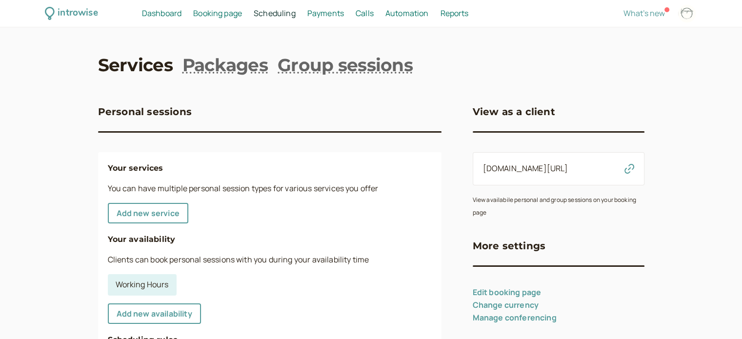
click at [342, 13] on span "Payments" at bounding box center [325, 13] width 37 height 11
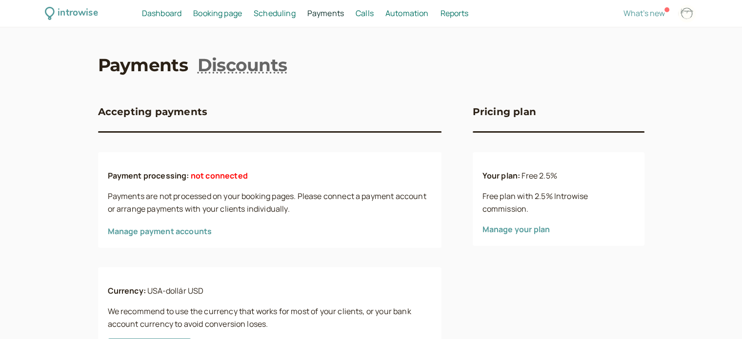
drag, startPoint x: 361, startPoint y: 14, endPoint x: 385, endPoint y: 16, distance: 24.4
click at [361, 14] on span "Calls" at bounding box center [365, 13] width 18 height 11
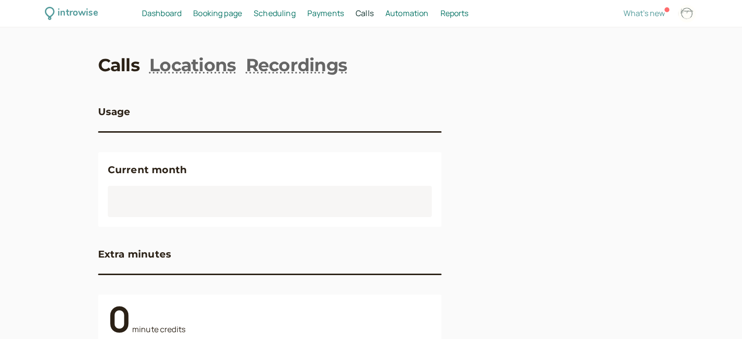
click at [396, 16] on span "Automation" at bounding box center [407, 13] width 43 height 11
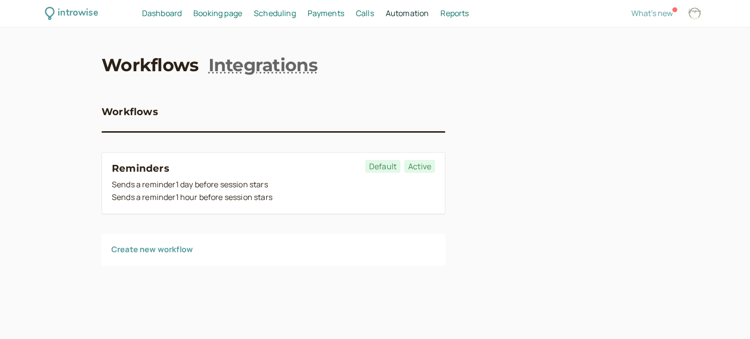
click at [361, 15] on span "Calls" at bounding box center [365, 13] width 18 height 11
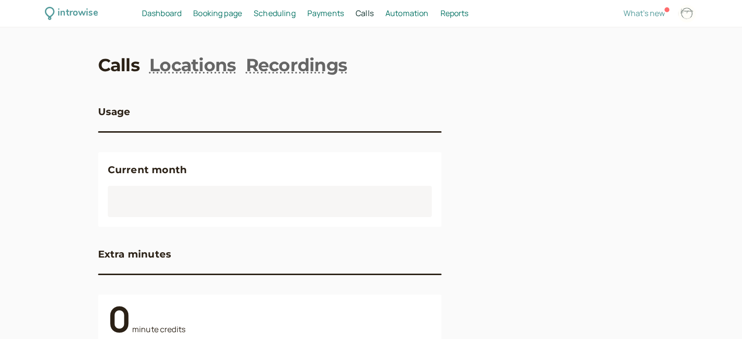
click at [462, 12] on span "Reports" at bounding box center [454, 13] width 28 height 11
select select "last30Days"
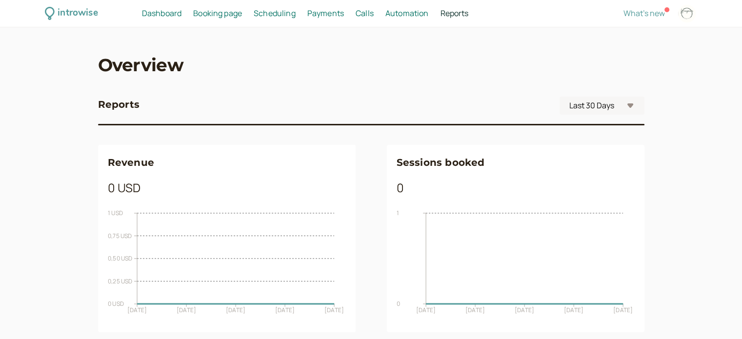
click at [204, 19] on link "Booking page Booking" at bounding box center [217, 13] width 49 height 13
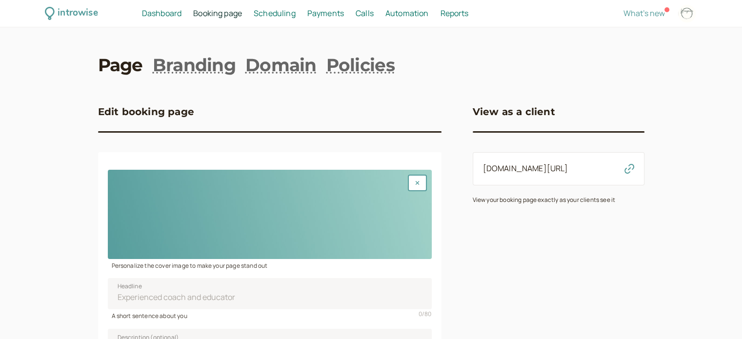
click at [629, 166] on icon "button" at bounding box center [630, 169] width 10 height 10
click at [686, 10] on div at bounding box center [687, 14] width 18 height 18
select select "Europe/[GEOGRAPHIC_DATA]"
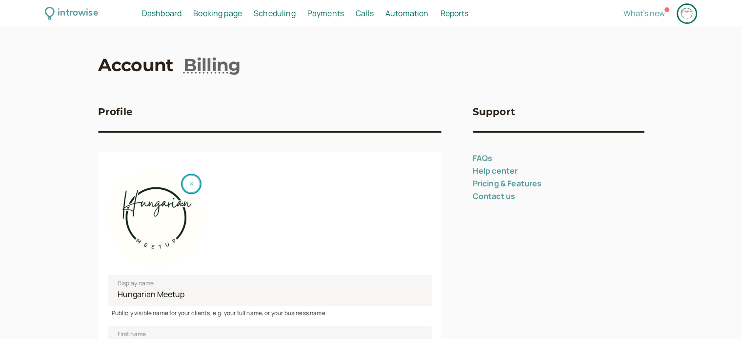
click at [193, 183] on button "button" at bounding box center [191, 184] width 19 height 19
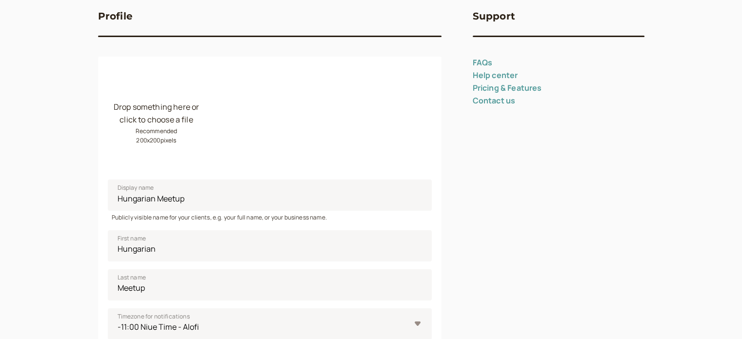
scroll to position [98, 0]
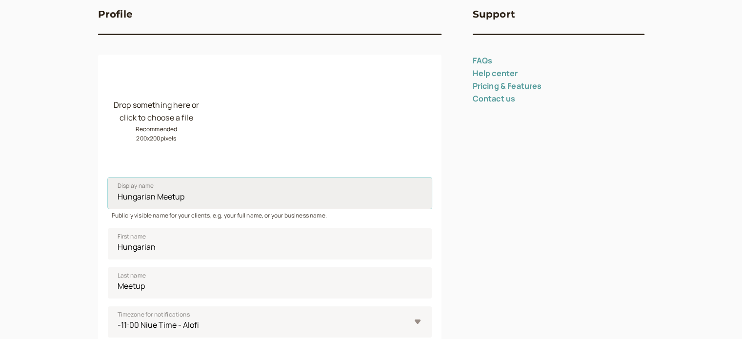
drag, startPoint x: 186, startPoint y: 196, endPoint x: 123, endPoint y: 199, distance: 63.5
click at [123, 199] on input "Hungarian Meetup" at bounding box center [270, 193] width 324 height 31
type input "H"
click at [86, 191] on div "introwise Dashboard Dashboard Booking page Booking Scheduling Scheduling Paymen…" at bounding box center [371, 299] width 742 height 794
drag, startPoint x: 156, startPoint y: 247, endPoint x: 123, endPoint y: 247, distance: 33.2
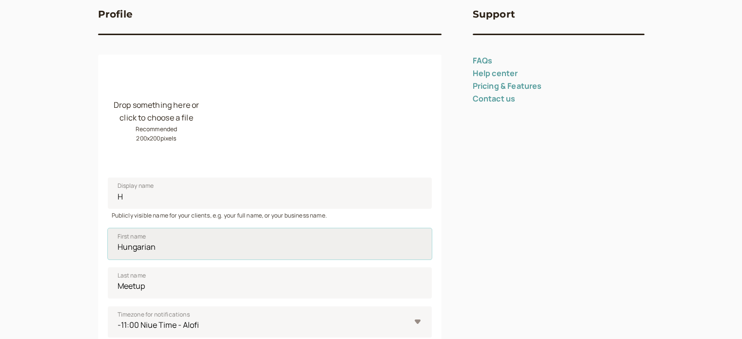
click at [123, 247] on input "Hungarian" at bounding box center [270, 243] width 324 height 31
type input "H"
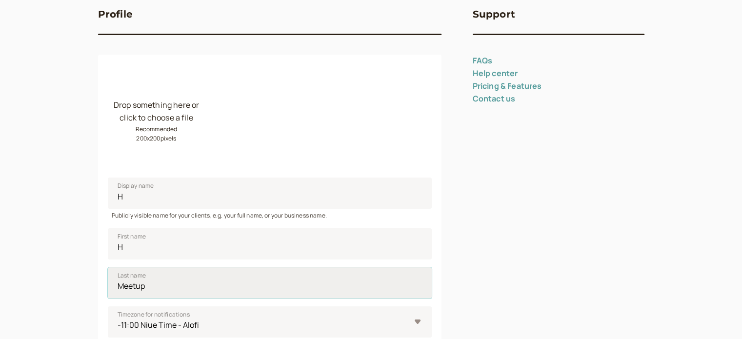
drag, startPoint x: 144, startPoint y: 288, endPoint x: 124, endPoint y: 286, distance: 20.2
click at [124, 286] on input "Meetup" at bounding box center [270, 282] width 324 height 31
type input "M"
click at [92, 267] on div "introwise Dashboard Dashboard Booking page Booking Scheduling Scheduling Paymen…" at bounding box center [371, 299] width 742 height 794
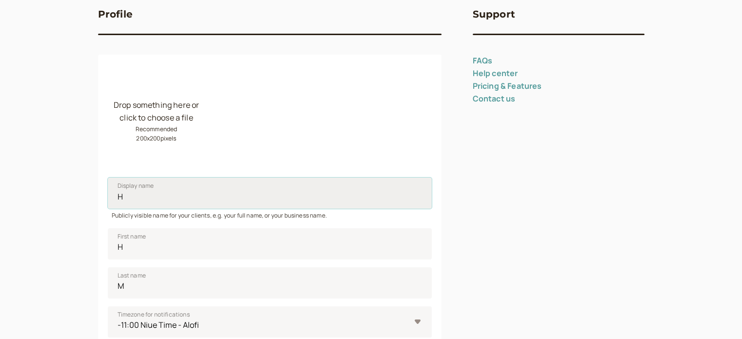
click at [133, 198] on input "H" at bounding box center [270, 193] width 324 height 31
type input "Hu"
click at [59, 194] on div "introwise Dashboard Dashboard Booking page Booking Scheduling Scheduling Paymen…" at bounding box center [371, 299] width 742 height 794
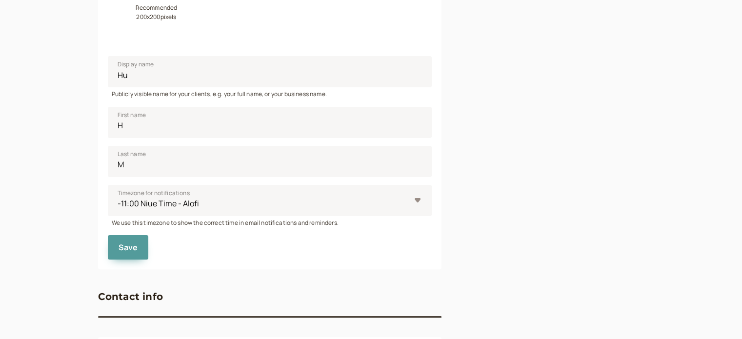
scroll to position [293, 0]
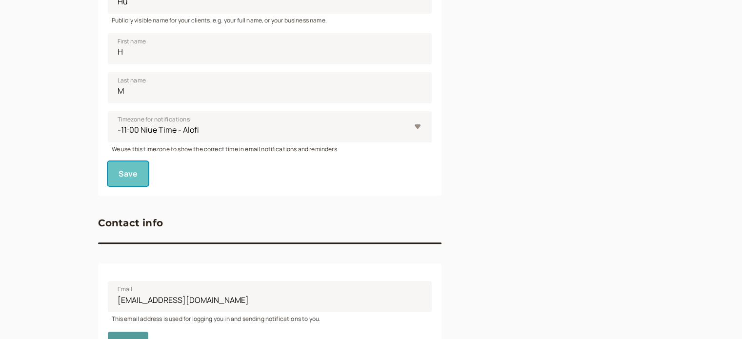
click at [128, 179] on button "Save" at bounding box center [128, 174] width 41 height 24
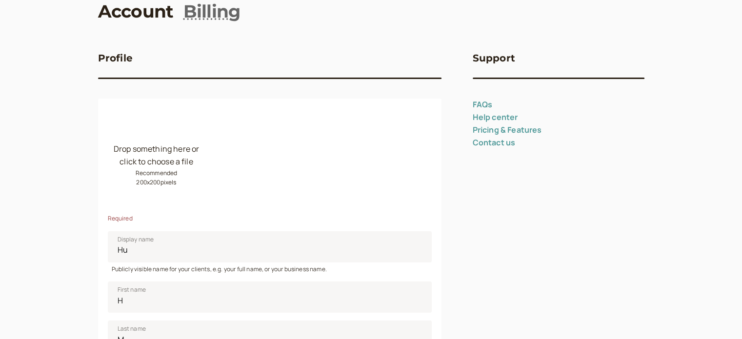
scroll to position [0, 0]
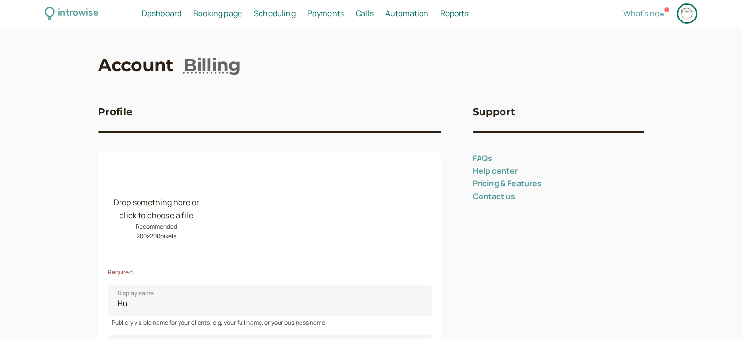
click at [232, 17] on span "Booking page" at bounding box center [217, 13] width 49 height 11
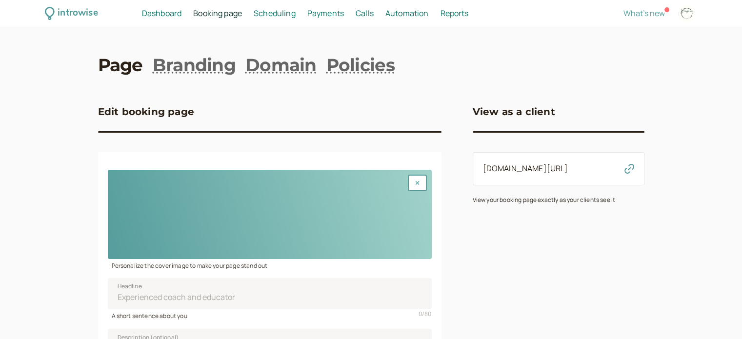
click at [311, 17] on span "Payments" at bounding box center [325, 13] width 37 height 11
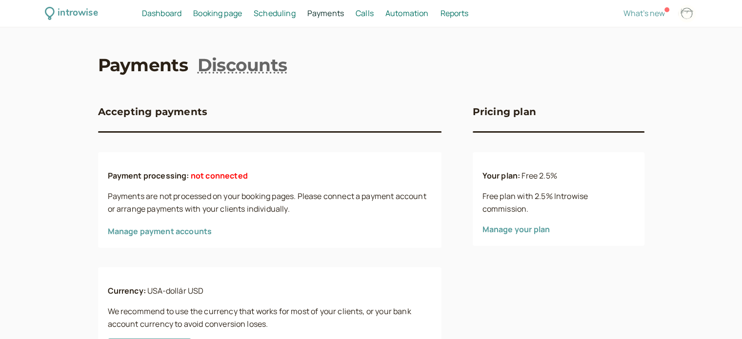
click at [687, 15] on div at bounding box center [687, 14] width 18 height 18
select select "Europe/[GEOGRAPHIC_DATA]"
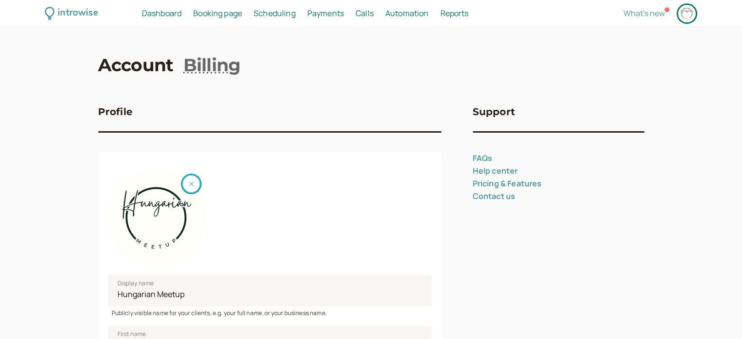
click at [199, 184] on button "button" at bounding box center [191, 184] width 19 height 19
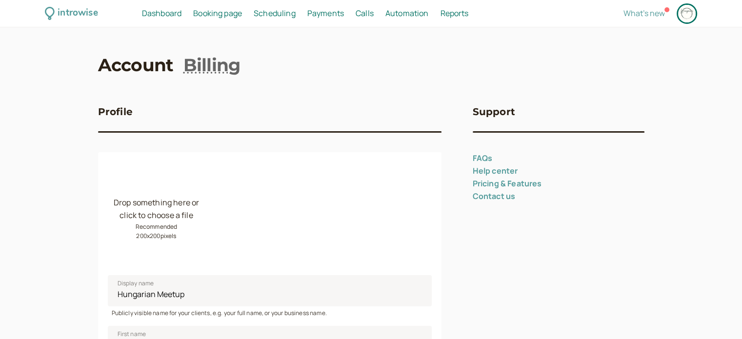
click at [251, 189] on div "Drop something here or click to choose a file Recommended 200 x 200 pixels" at bounding box center [270, 214] width 324 height 105
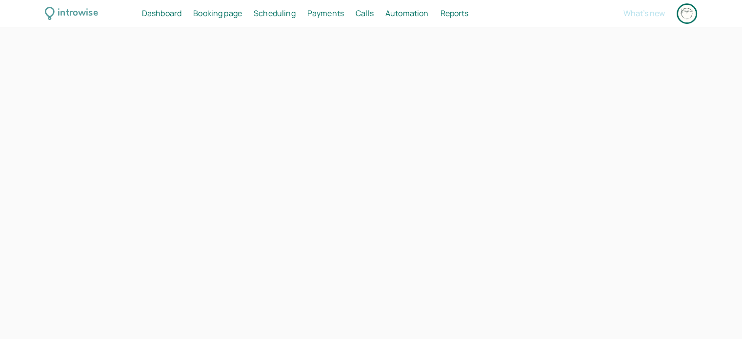
select select "Europe/[GEOGRAPHIC_DATA]"
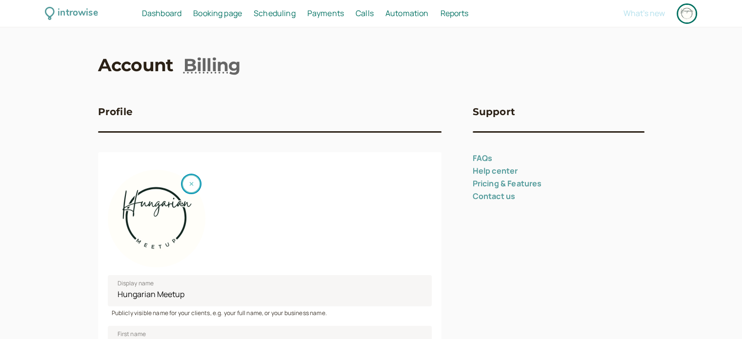
click at [197, 184] on button "button" at bounding box center [191, 184] width 19 height 19
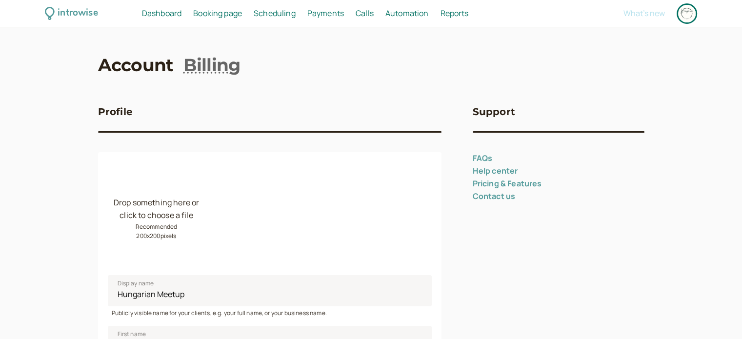
scroll to position [244, 0]
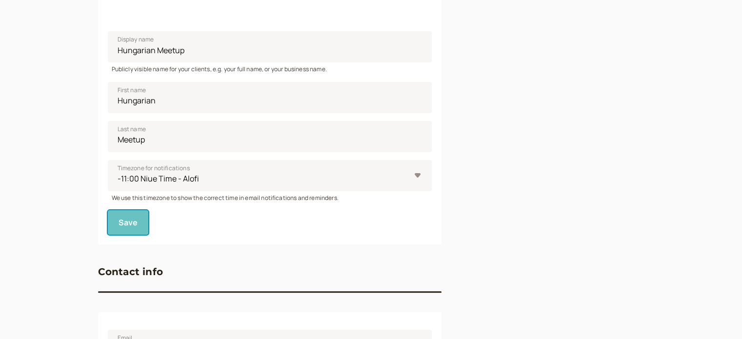
click at [138, 228] on button "Save" at bounding box center [128, 222] width 41 height 24
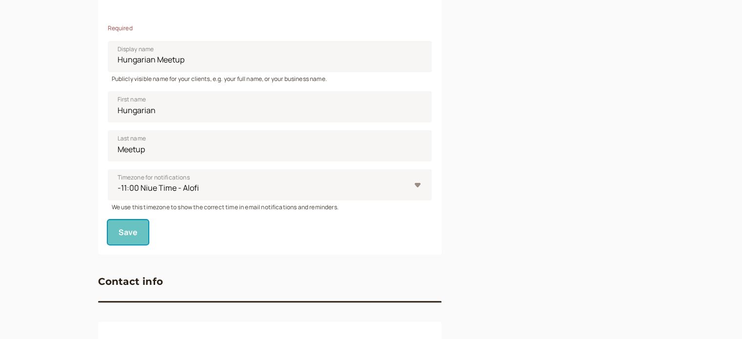
click at [138, 228] on button "Save" at bounding box center [128, 232] width 41 height 24
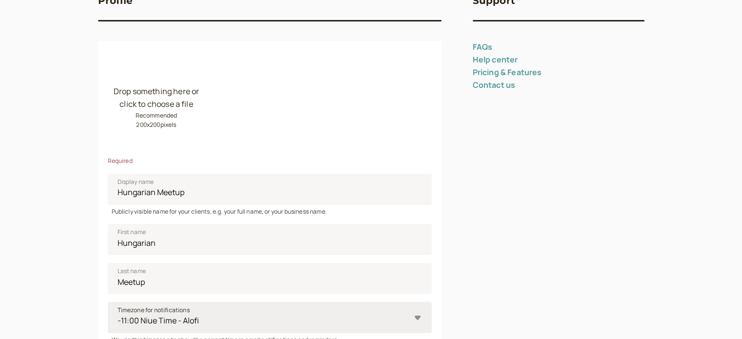
scroll to position [0, 0]
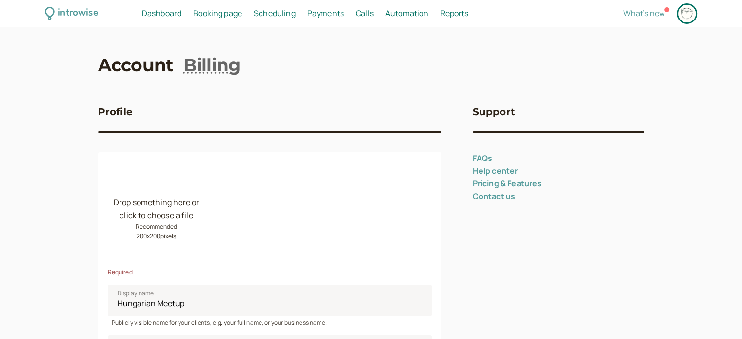
click at [208, 14] on span "Booking page" at bounding box center [217, 13] width 49 height 11
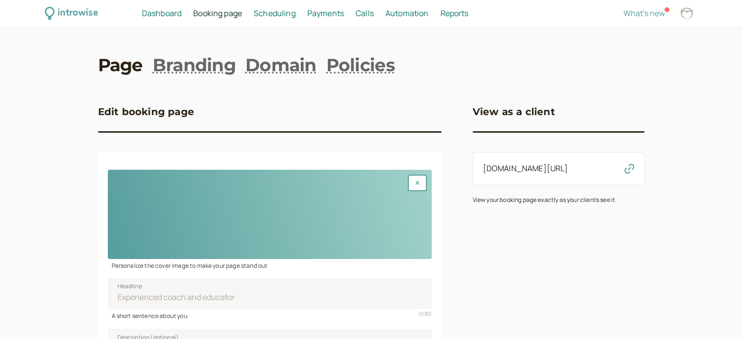
click at [280, 14] on span "Scheduling" at bounding box center [275, 13] width 42 height 11
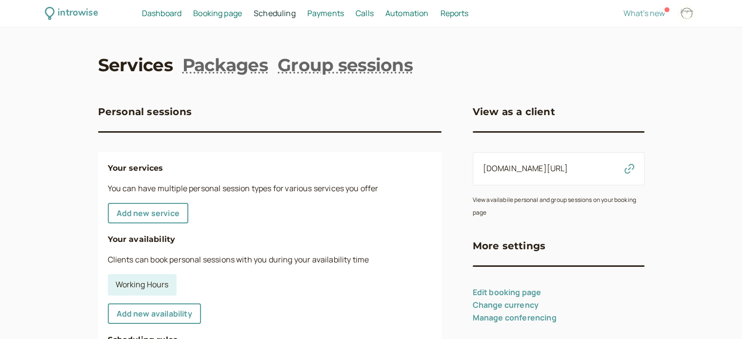
click at [326, 14] on span "Payments" at bounding box center [325, 13] width 37 height 11
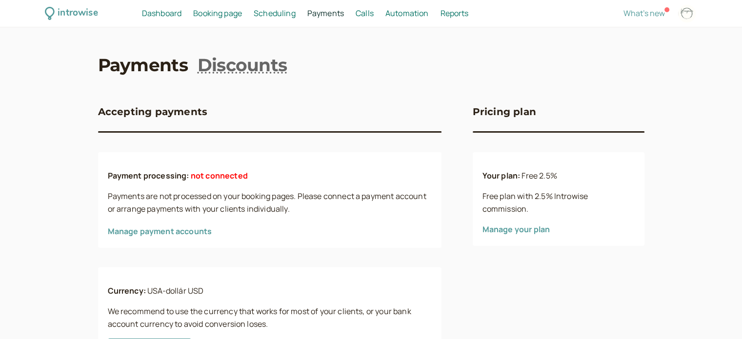
click at [410, 8] on span "Automation" at bounding box center [407, 13] width 43 height 11
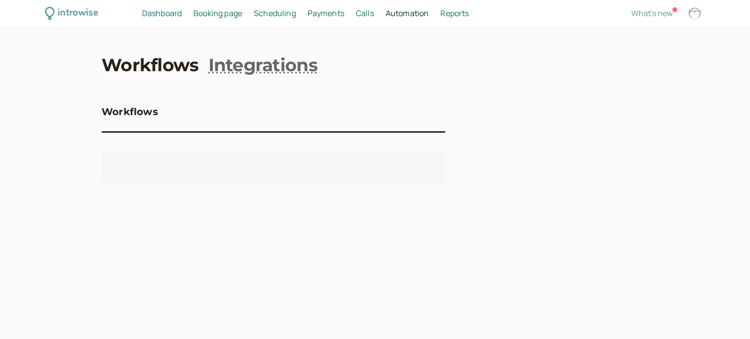
click at [465, 15] on span "Reports" at bounding box center [454, 13] width 28 height 11
select select "last30Days"
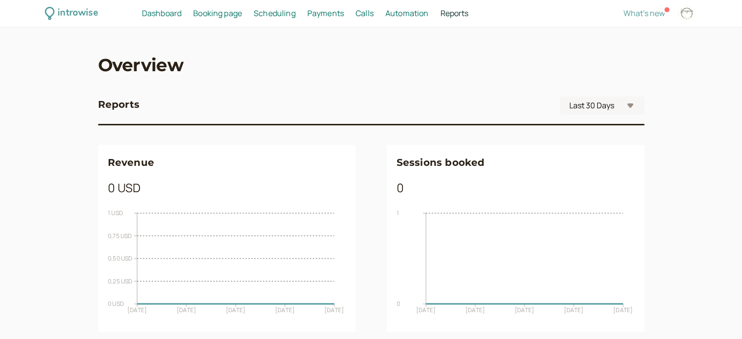
click at [164, 13] on span "Dashboard" at bounding box center [162, 13] width 40 height 11
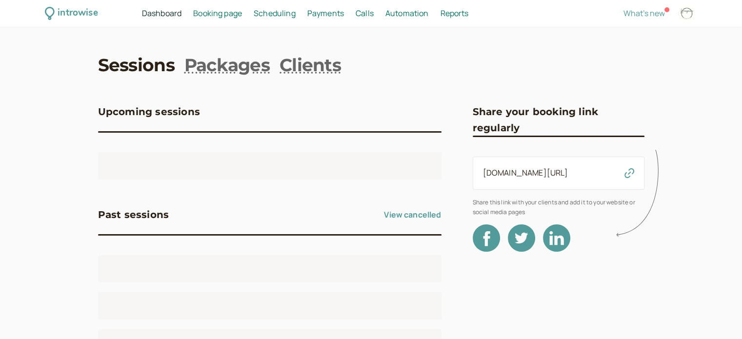
click at [72, 11] on div "introwise" at bounding box center [78, 13] width 40 height 15
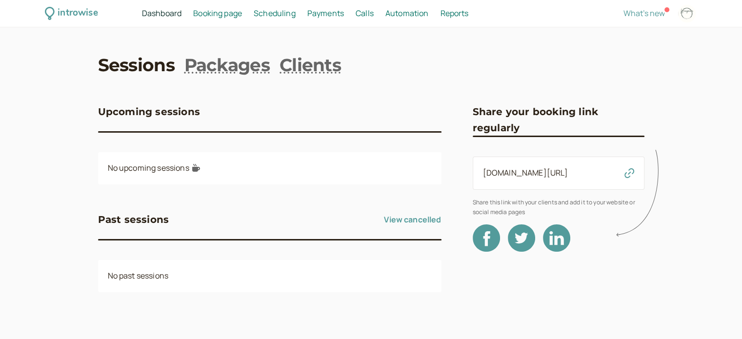
click at [685, 7] on div at bounding box center [687, 14] width 18 height 18
select select "Europe/[GEOGRAPHIC_DATA]"
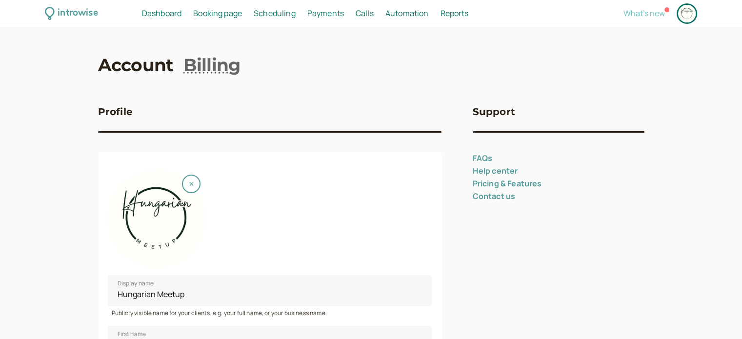
click at [644, 10] on span "What's new" at bounding box center [644, 13] width 41 height 11
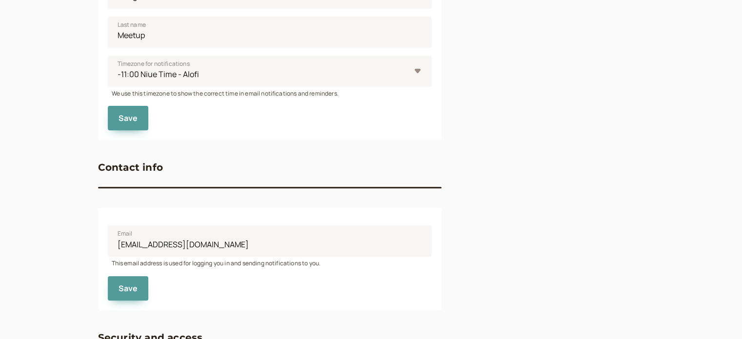
scroll to position [453, 0]
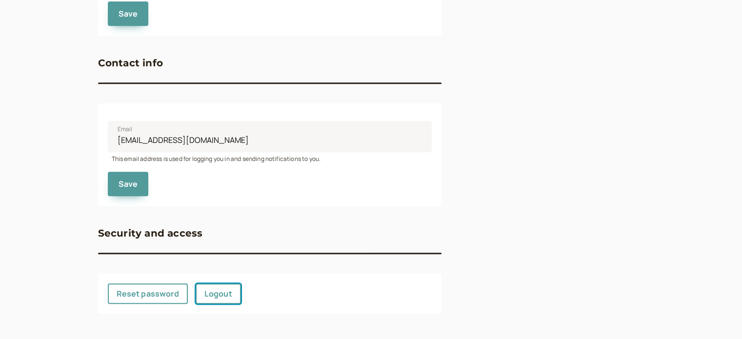
click at [233, 289] on link "Logout" at bounding box center [218, 294] width 45 height 20
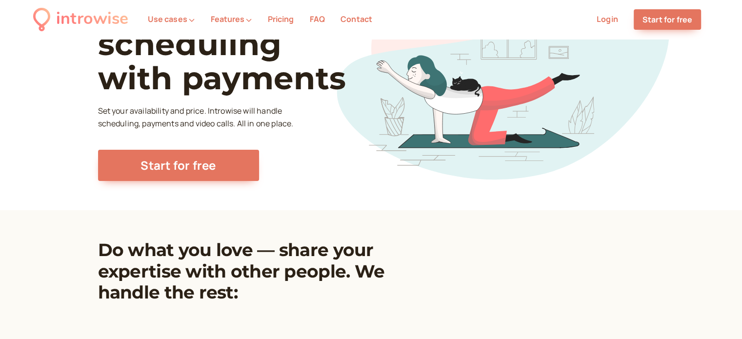
scroll to position [342, 0]
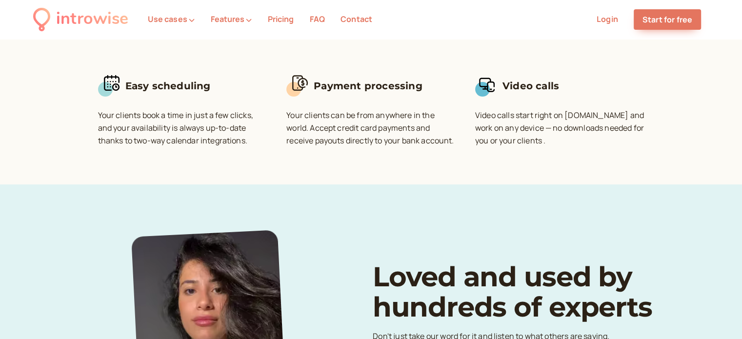
click at [189, 181] on div "Do what you love — share your expertise with other people. We handle the rest: …" at bounding box center [371, 65] width 742 height 240
